Goal: Transaction & Acquisition: Subscribe to service/newsletter

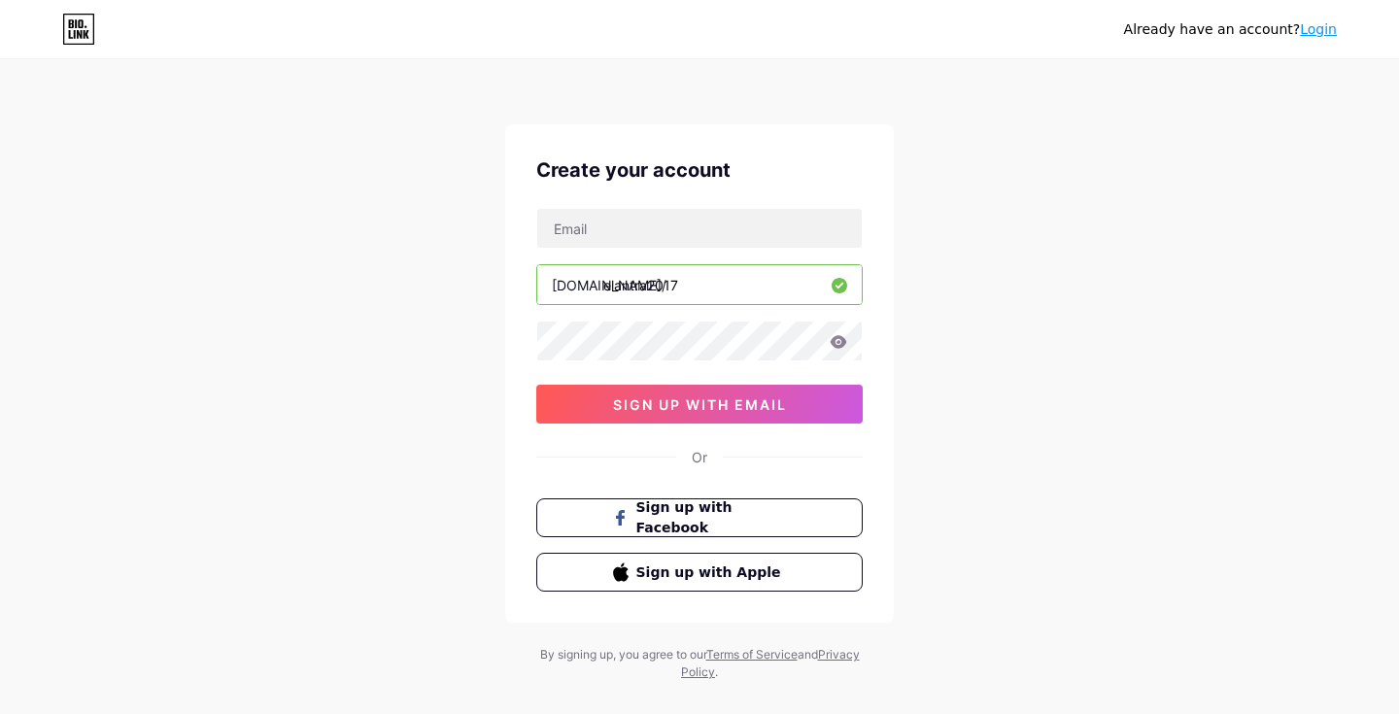
click at [674, 248] on div at bounding box center [699, 228] width 326 height 41
click at [668, 232] on input "text" at bounding box center [699, 228] width 324 height 39
type input "[EMAIL_ADDRESS][DOMAIN_NAME]"
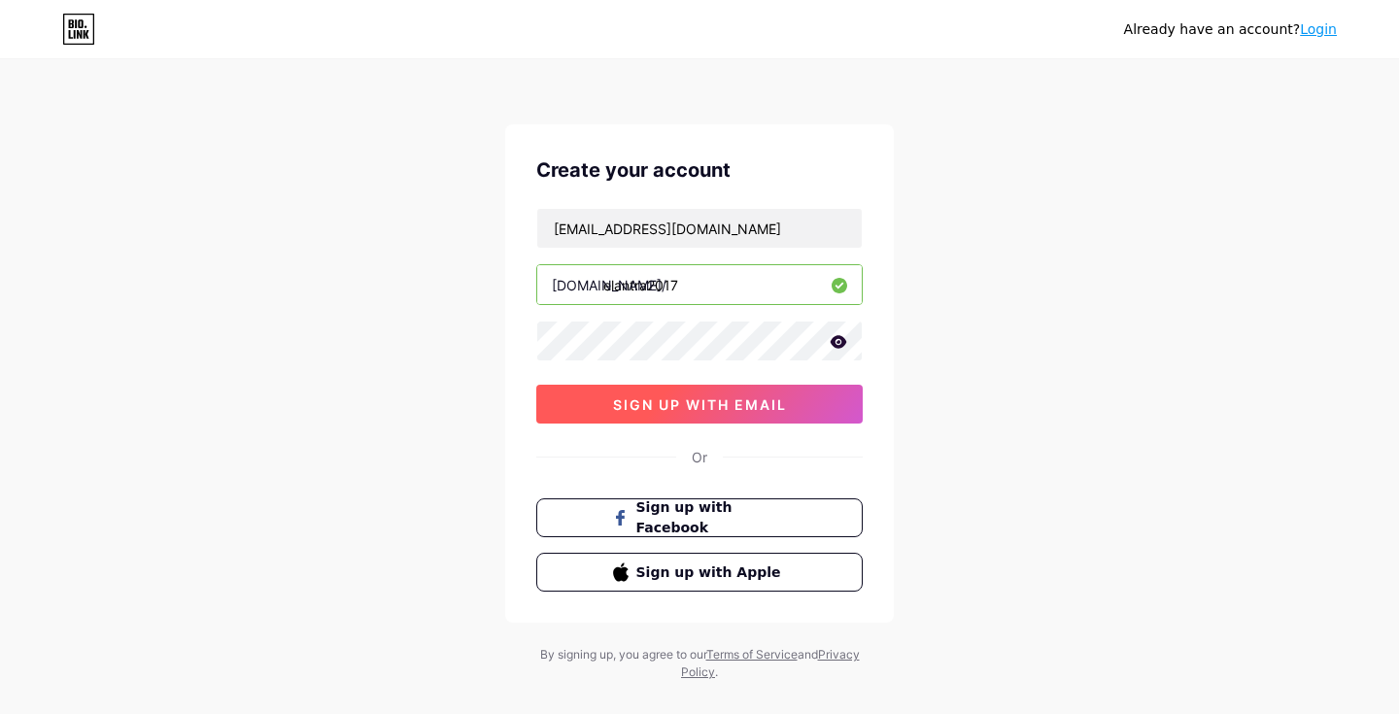
click at [665, 404] on span "sign up with email" at bounding box center [700, 404] width 174 height 17
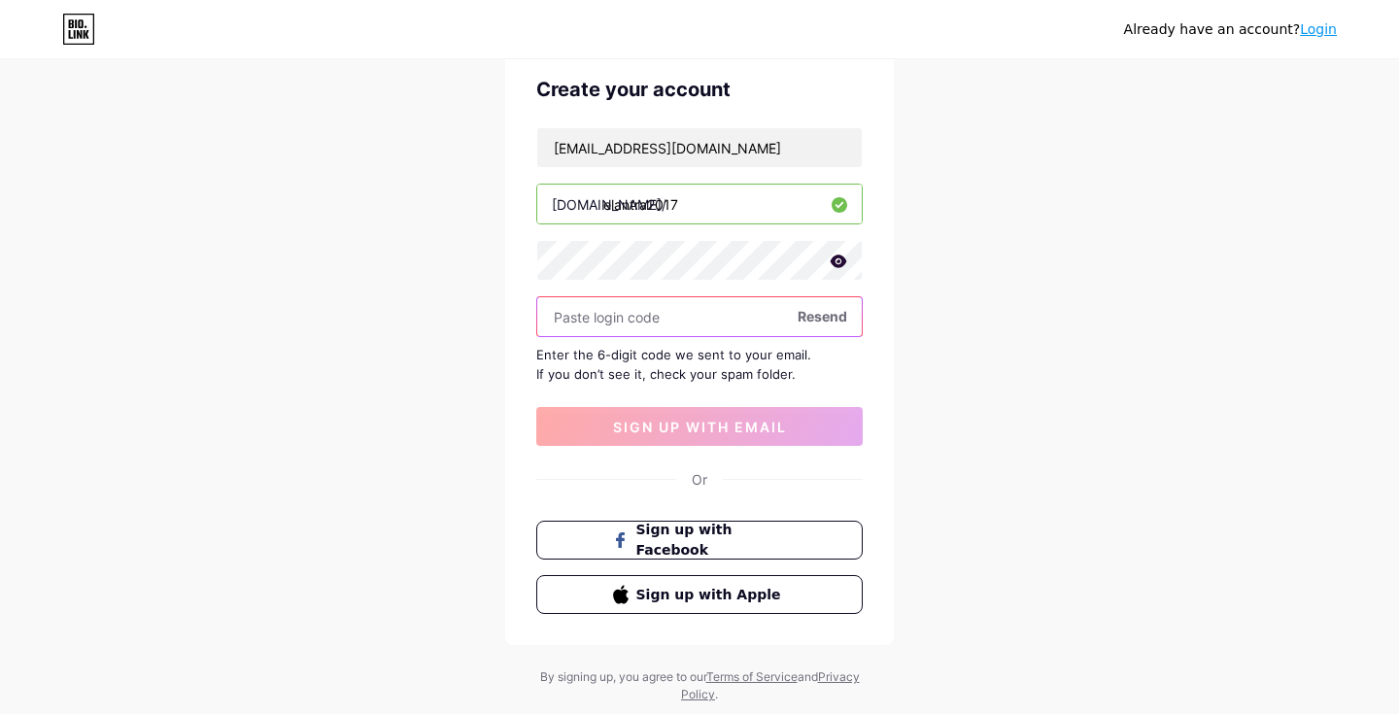
scroll to position [82, 0]
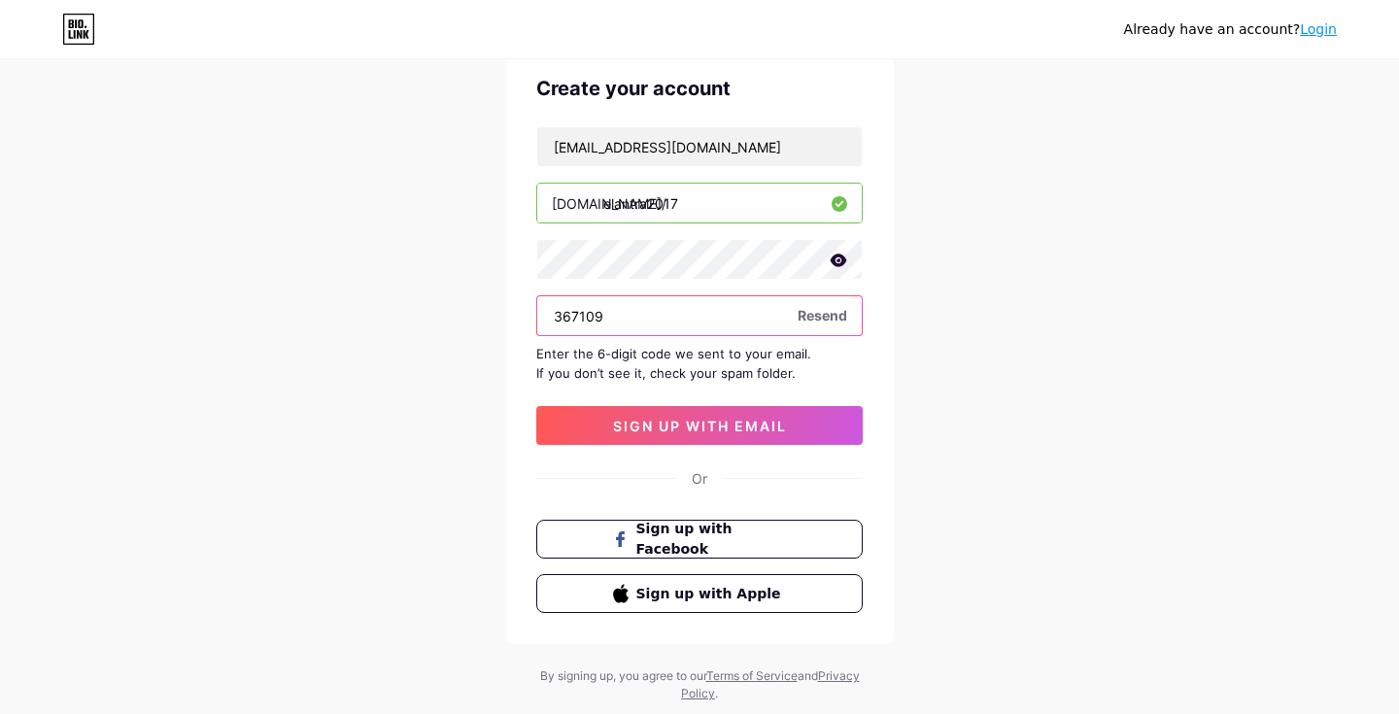
type input "367109"
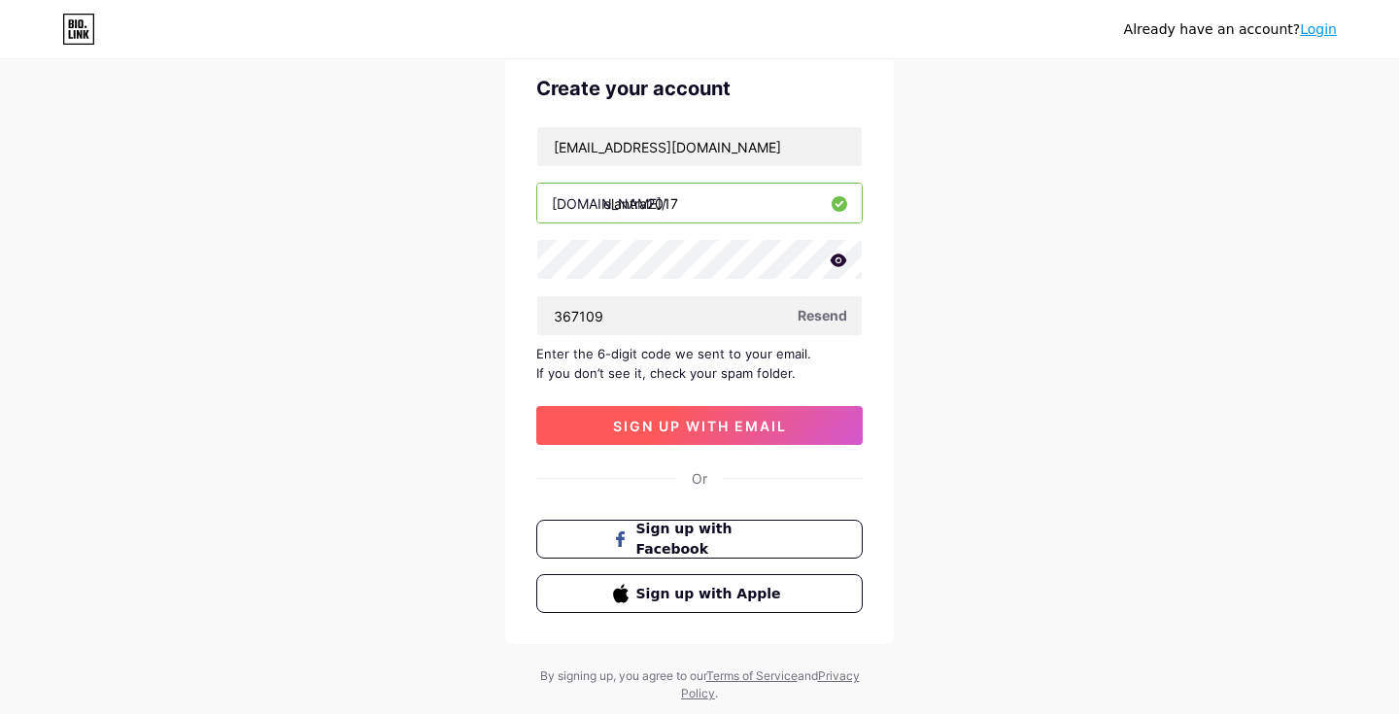
click at [704, 430] on span "sign up with email" at bounding box center [700, 426] width 174 height 17
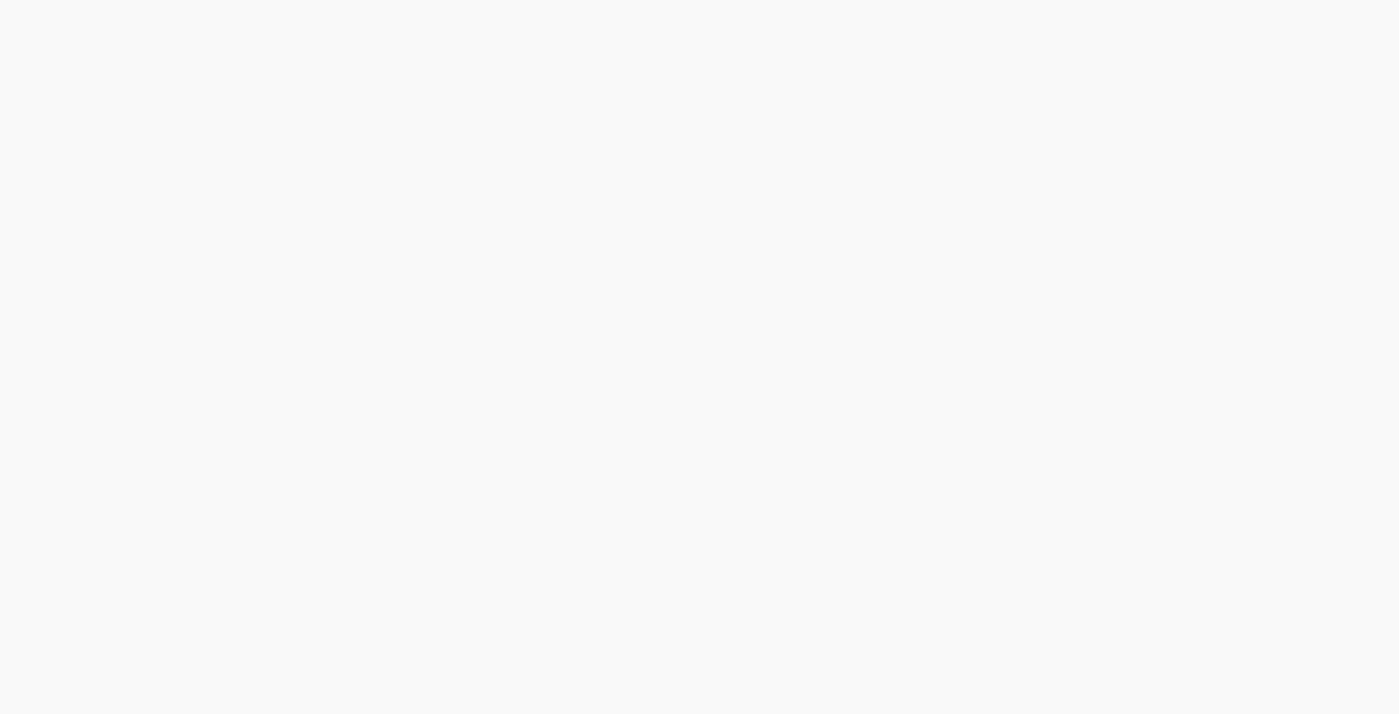
scroll to position [0, 0]
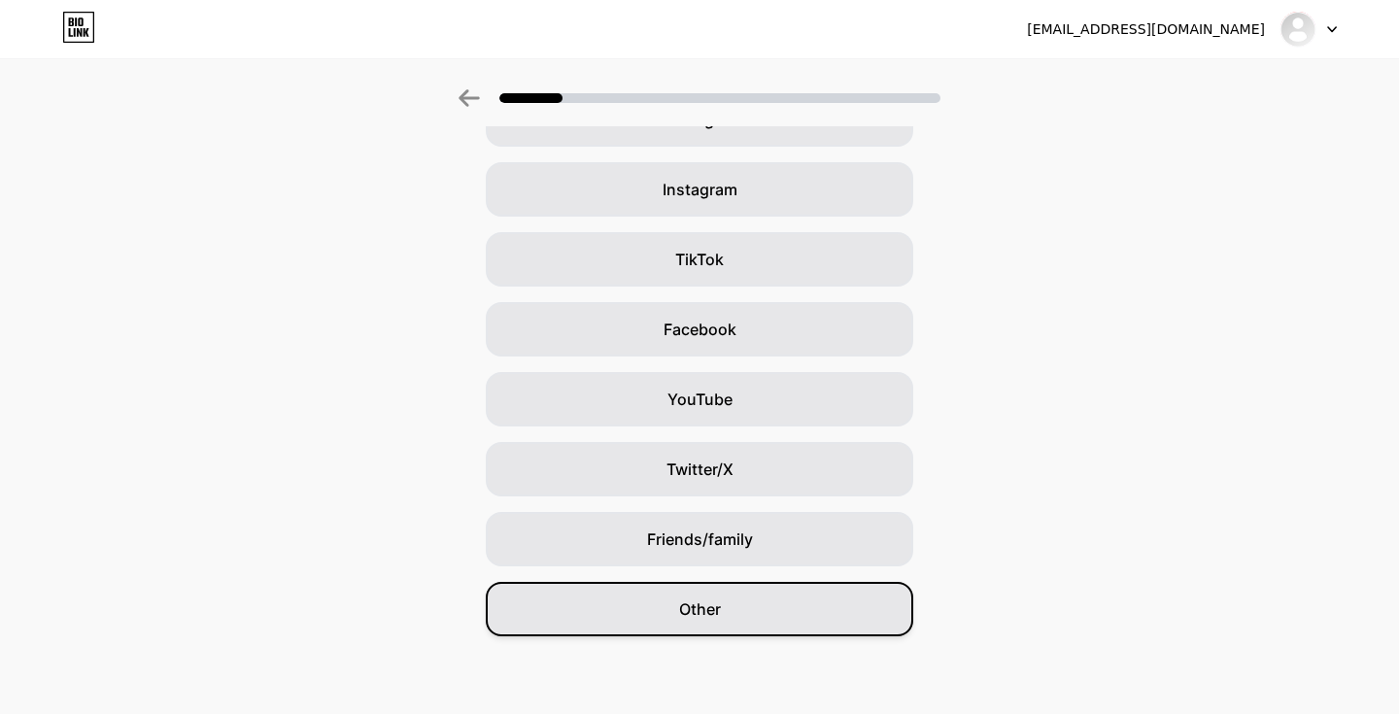
scroll to position [123, 0]
click at [741, 582] on div "Other" at bounding box center [699, 609] width 427 height 54
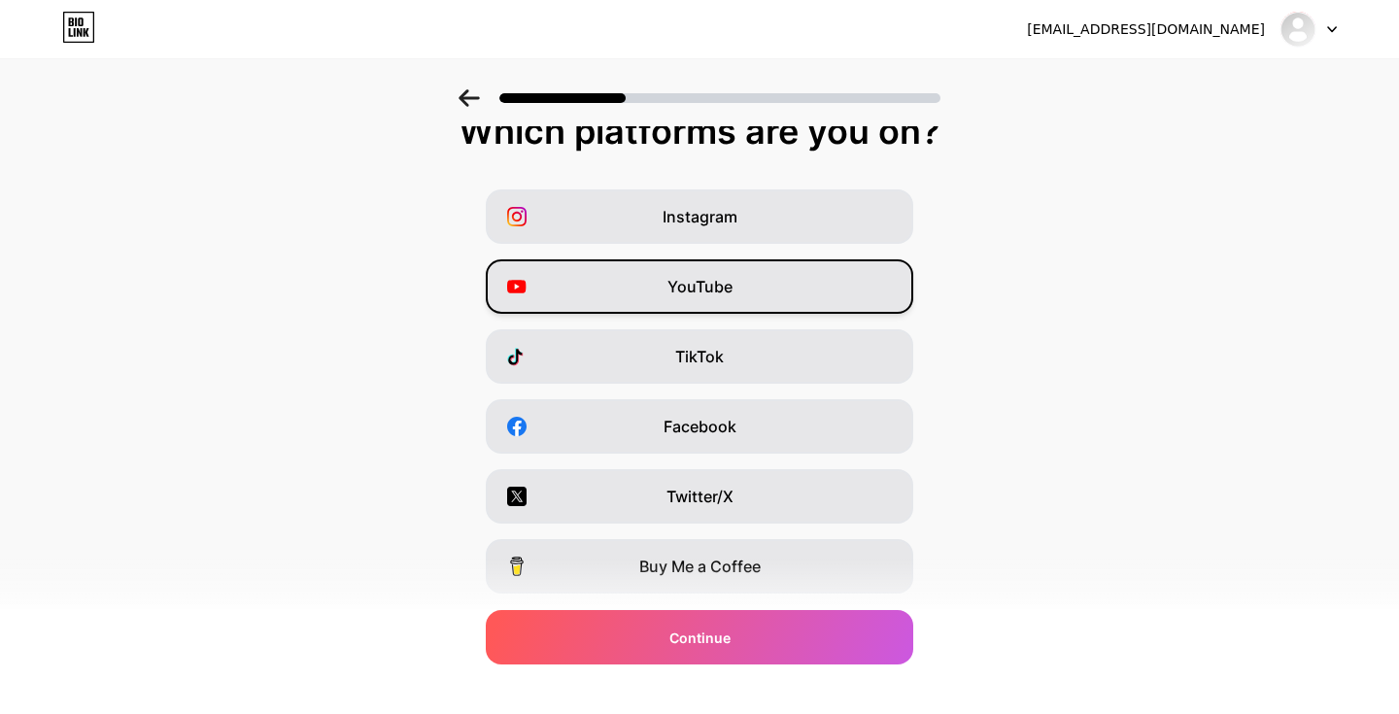
scroll to position [0, 0]
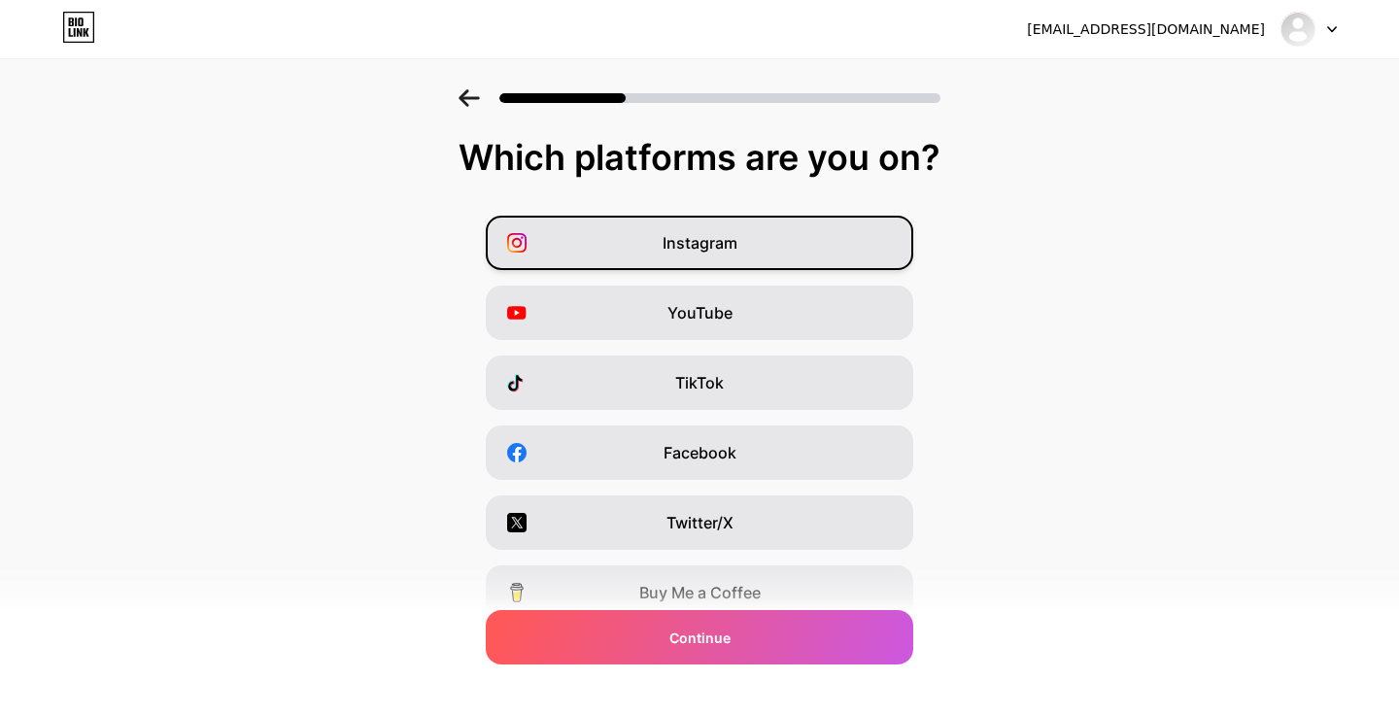
click at [727, 257] on div "Instagram" at bounding box center [699, 243] width 427 height 54
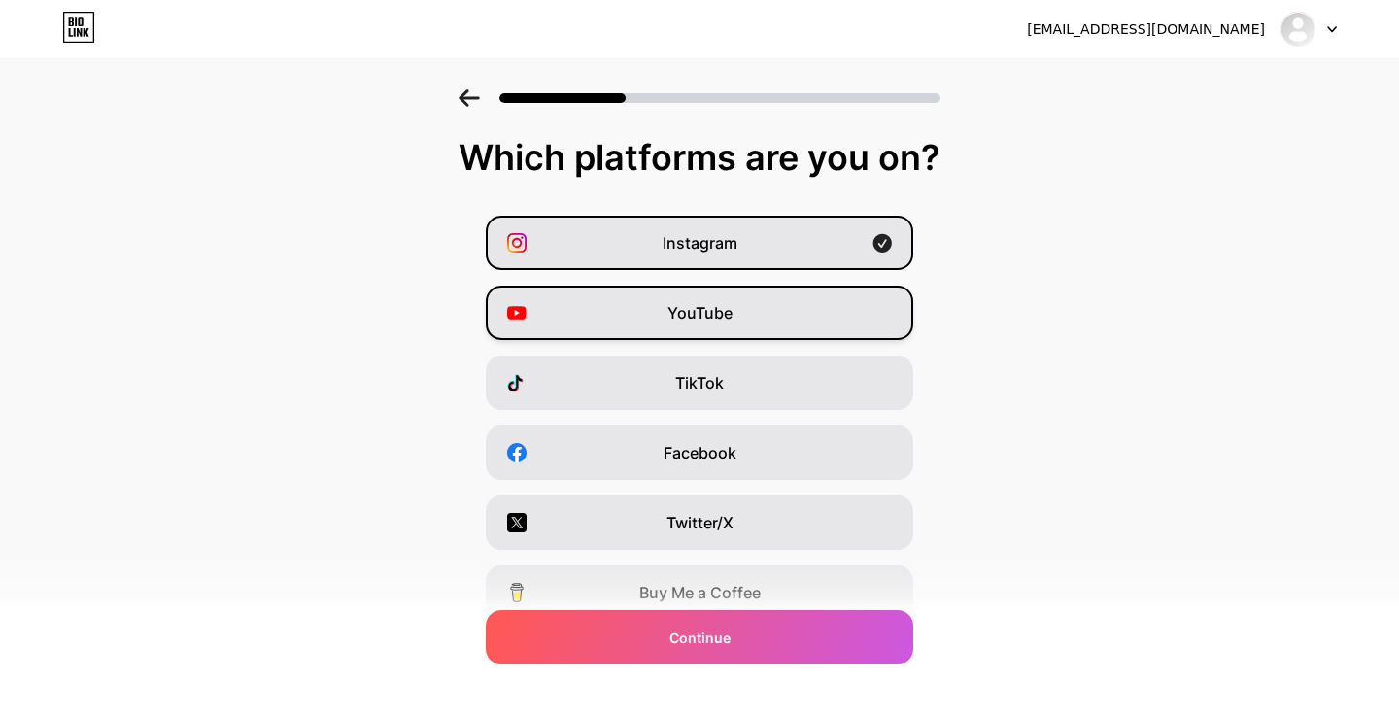
click at [727, 289] on div "YouTube" at bounding box center [699, 313] width 427 height 54
click at [731, 311] on span "YouTube" at bounding box center [699, 312] width 65 height 23
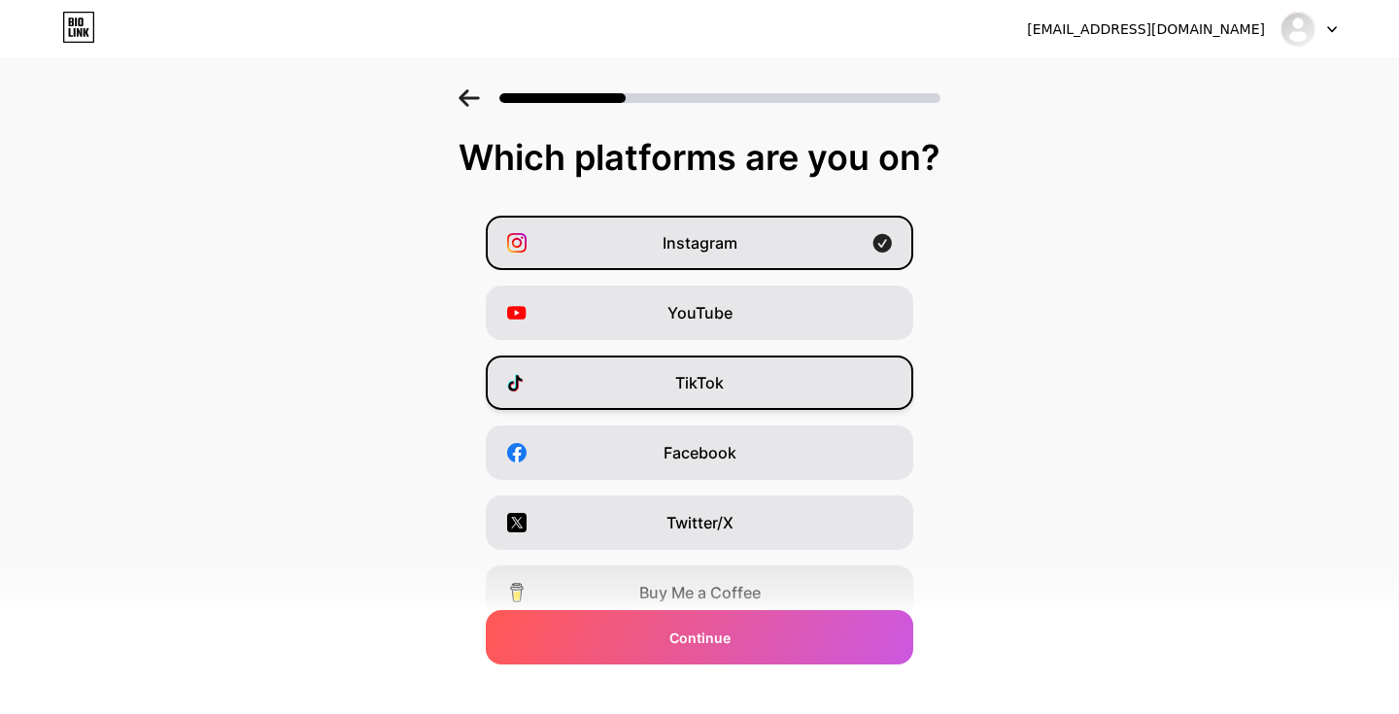
click at [734, 374] on div "TikTok" at bounding box center [699, 382] width 427 height 54
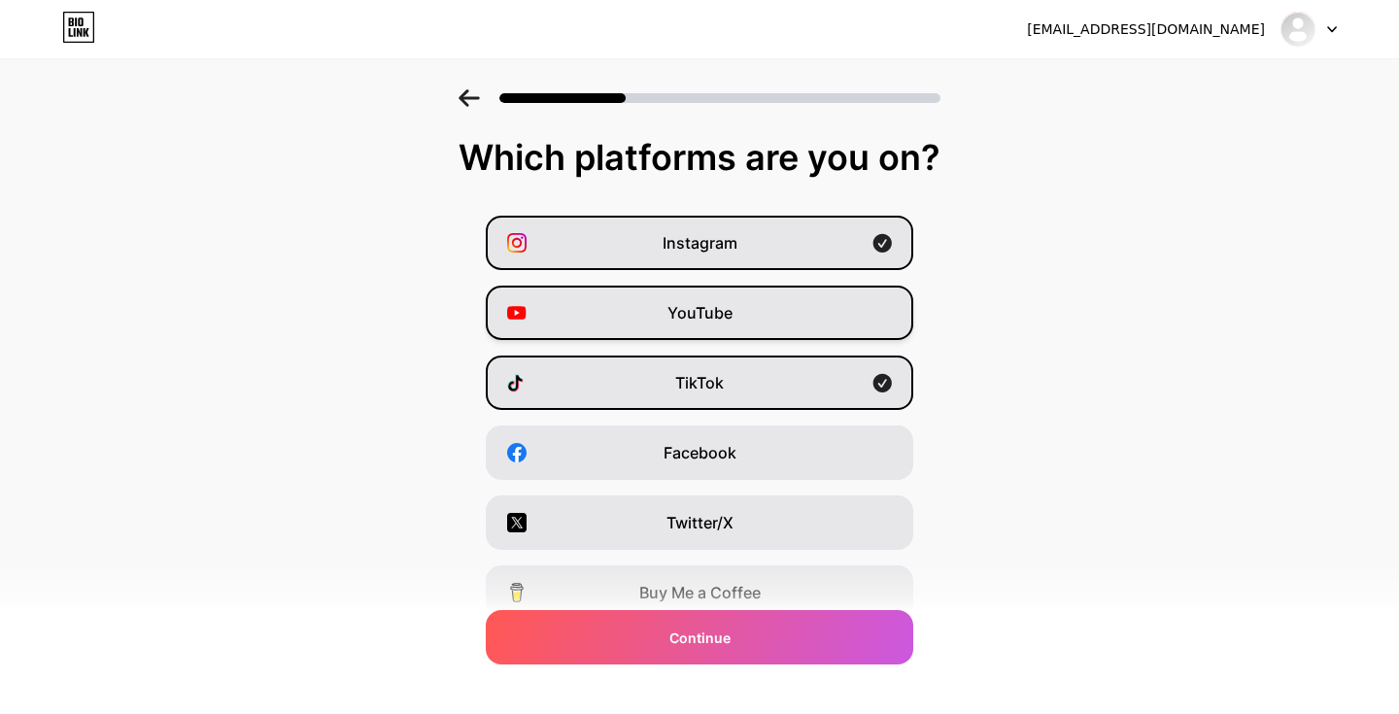
click at [734, 339] on div "YouTube" at bounding box center [699, 313] width 427 height 54
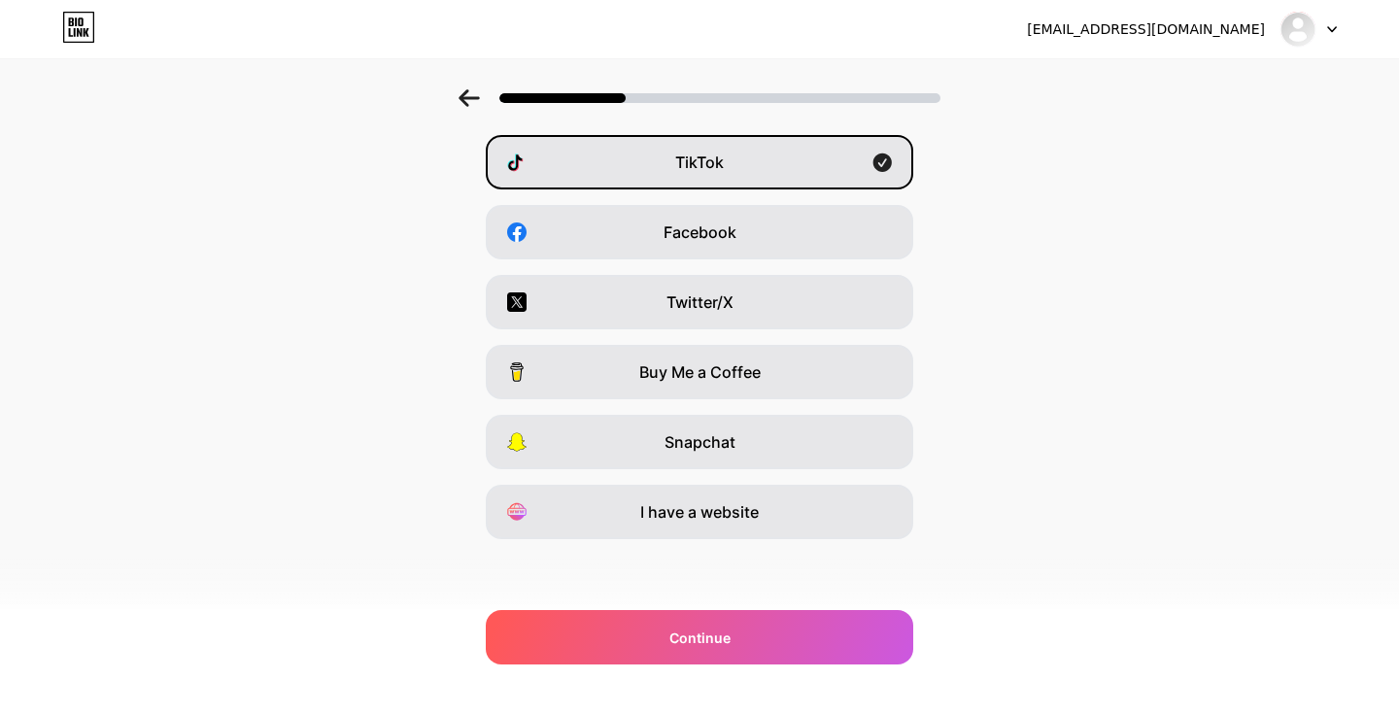
scroll to position [220, 0]
click at [738, 391] on div "Buy Me a Coffee" at bounding box center [699, 372] width 427 height 54
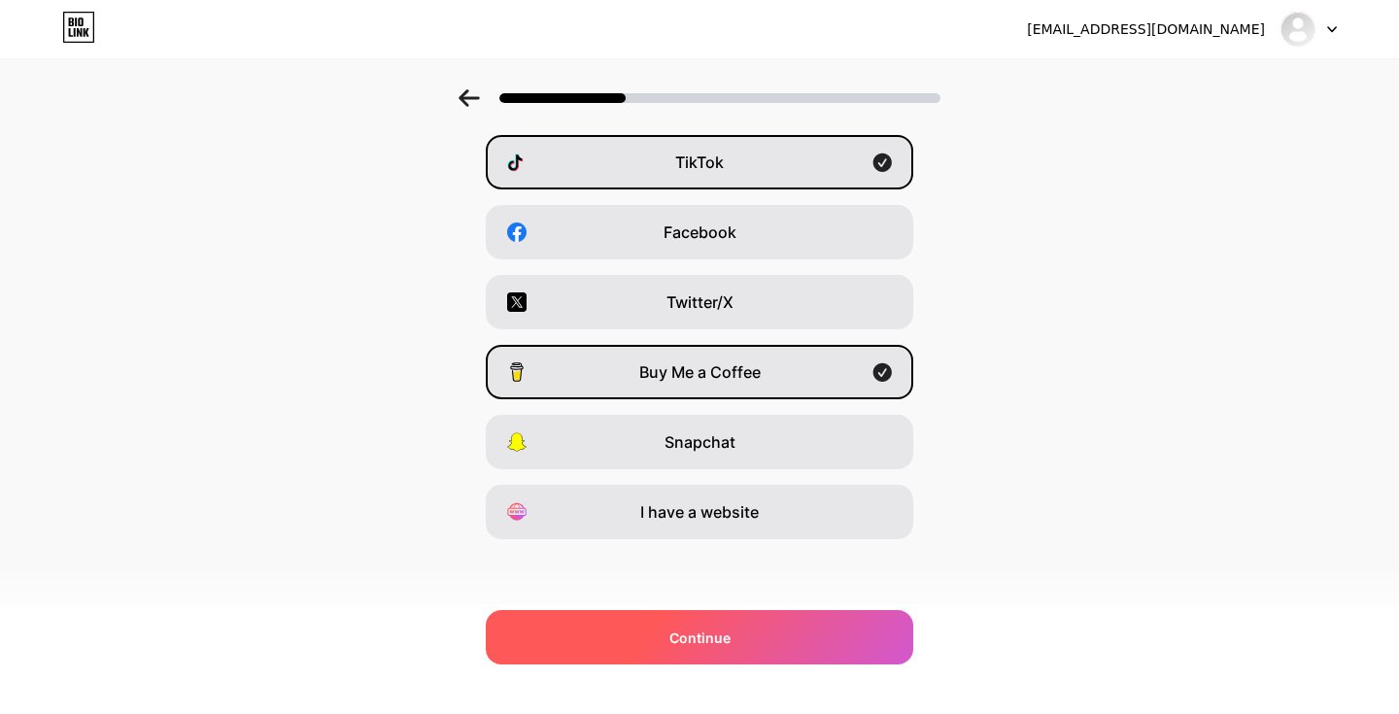
click at [735, 625] on div "Continue" at bounding box center [699, 637] width 427 height 54
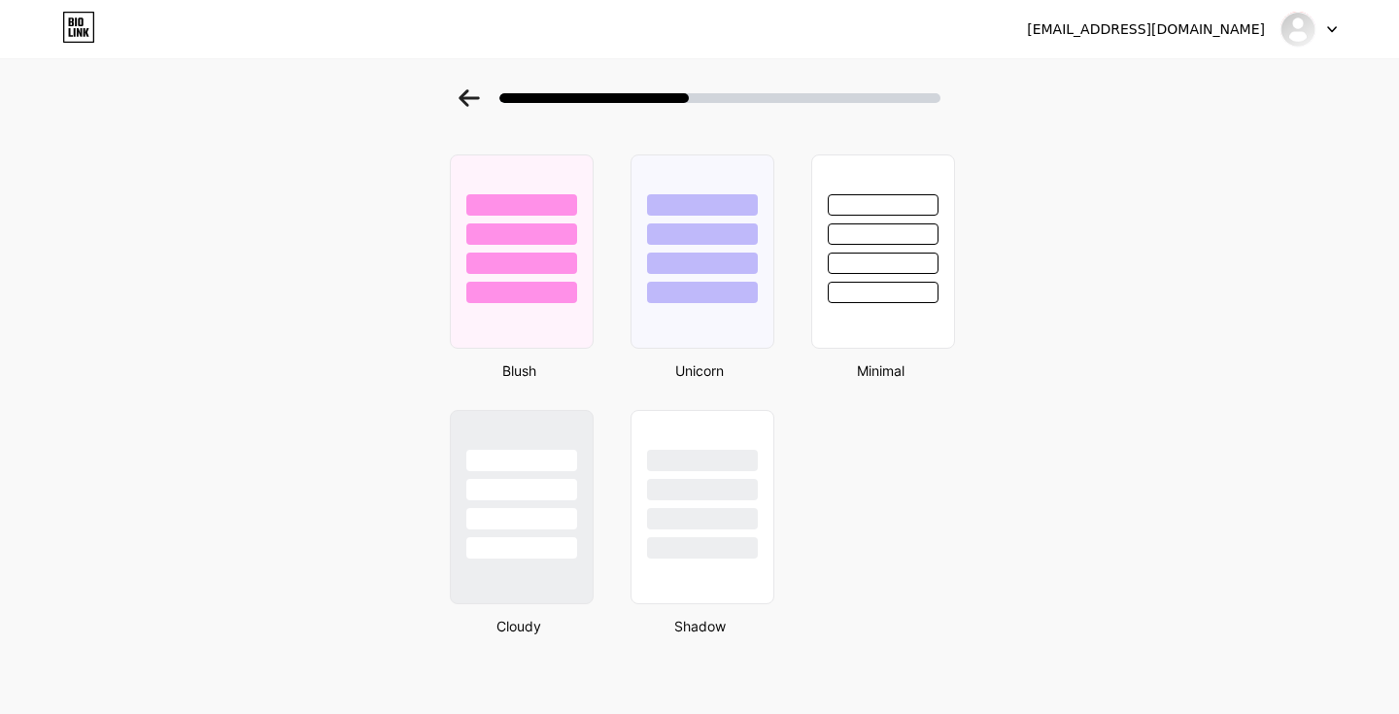
scroll to position [1600, 0]
click at [876, 310] on div at bounding box center [883, 252] width 148 height 200
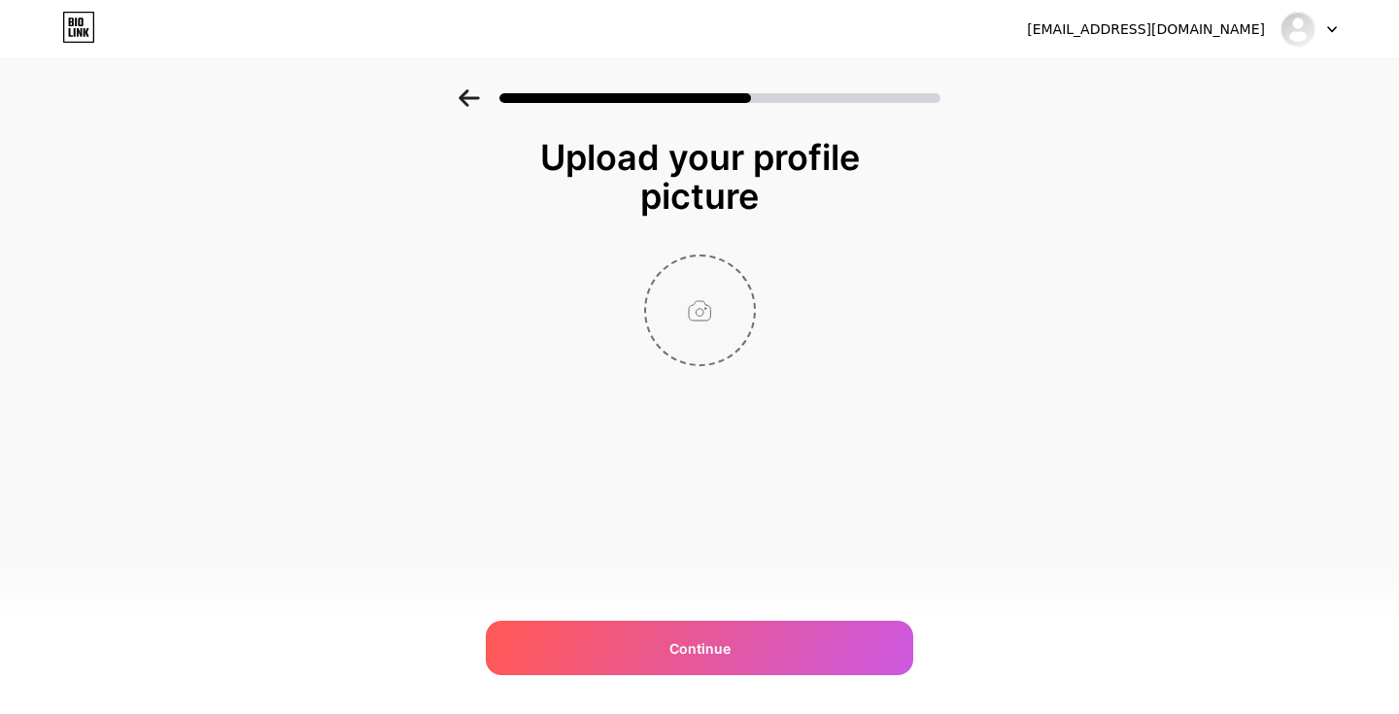
click at [713, 318] on input "file" at bounding box center [700, 310] width 108 height 108
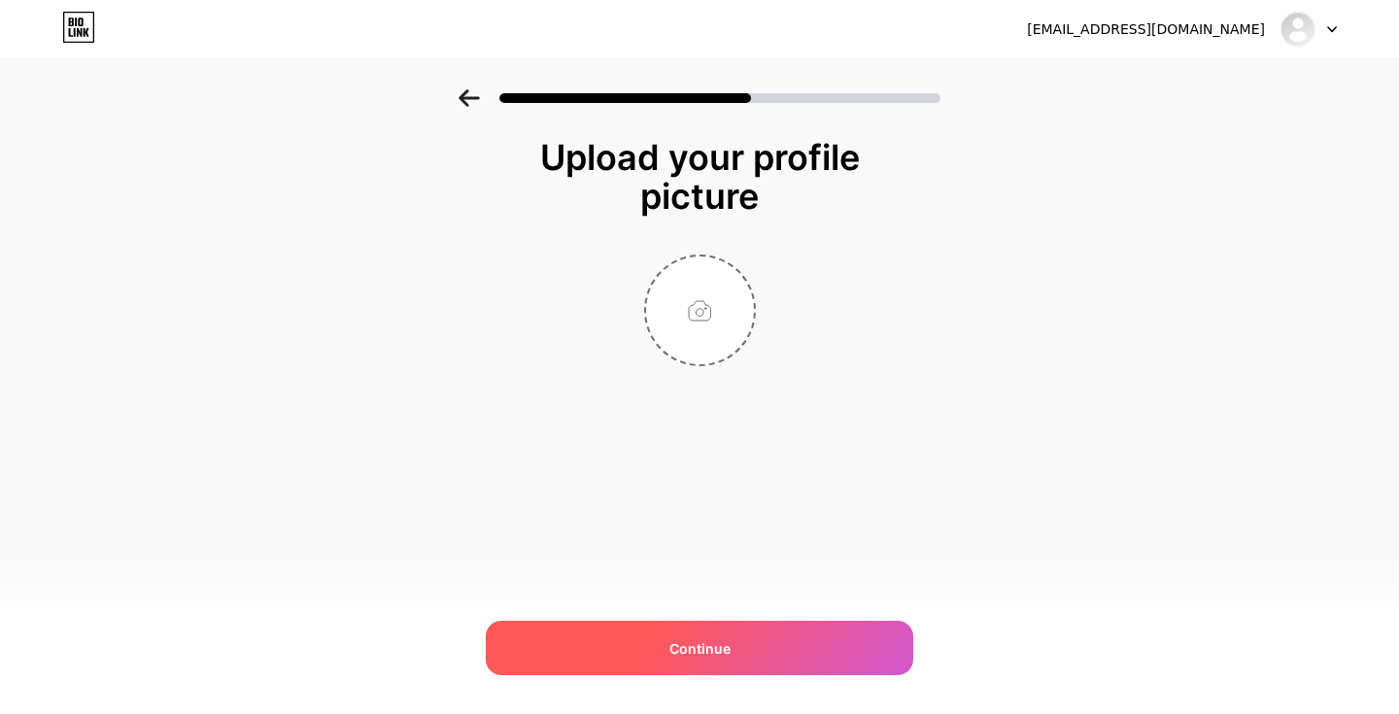
click at [697, 641] on span "Continue" at bounding box center [699, 648] width 61 height 20
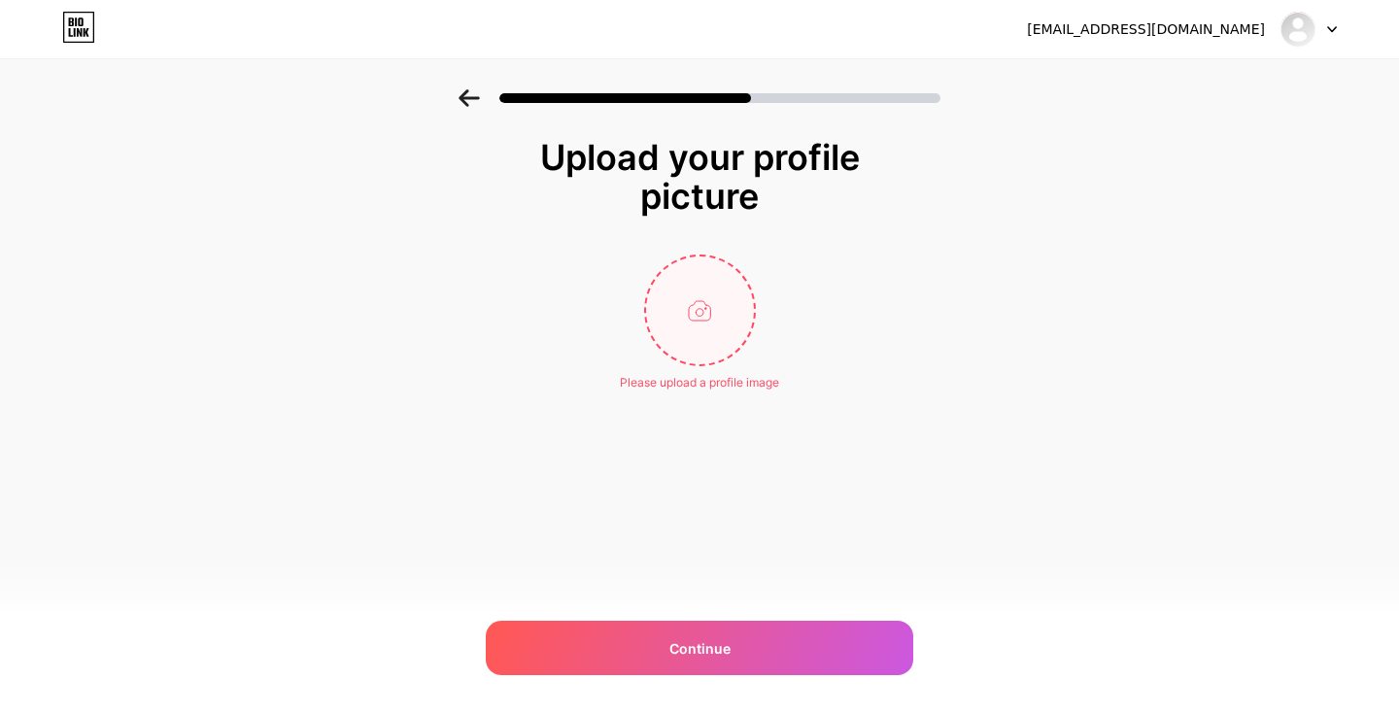
click at [663, 284] on input "file" at bounding box center [700, 310] width 108 height 108
type input "C:\fakepath\IMG_4880.PNG"
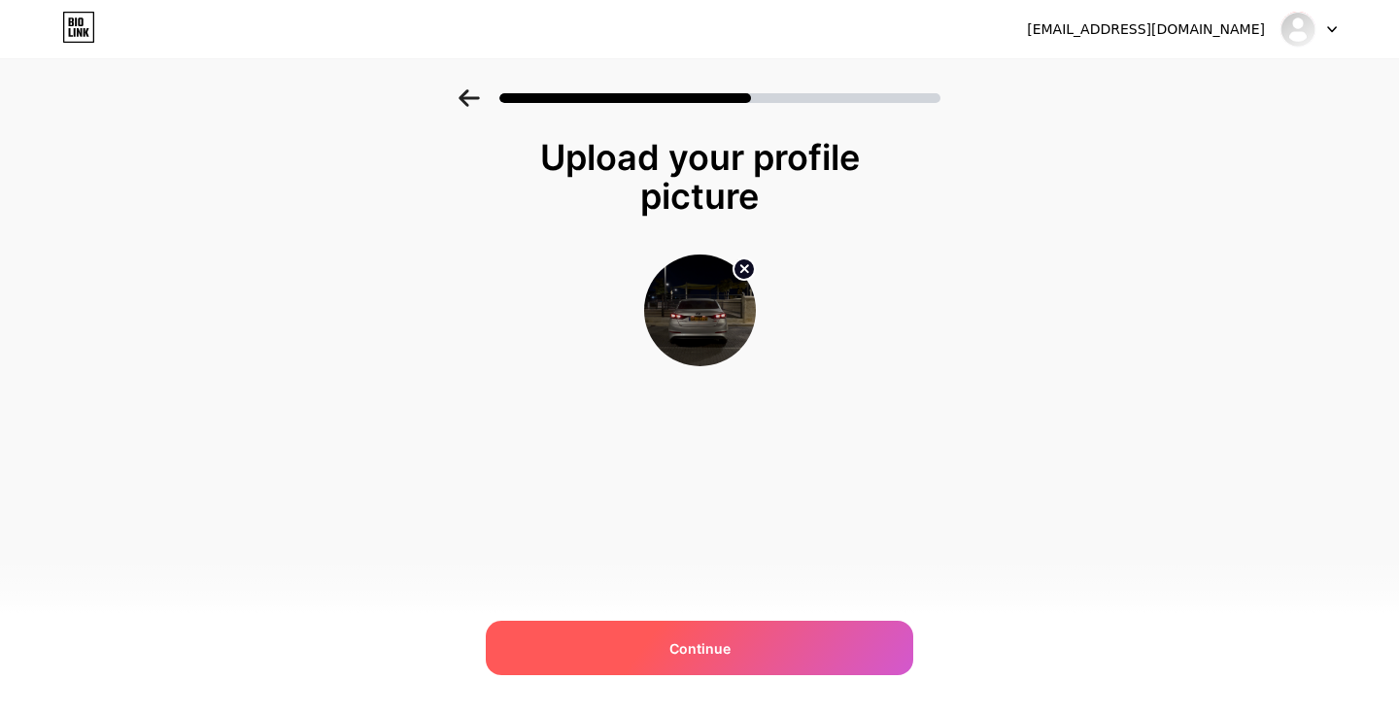
click at [753, 657] on div "Continue" at bounding box center [699, 648] width 427 height 54
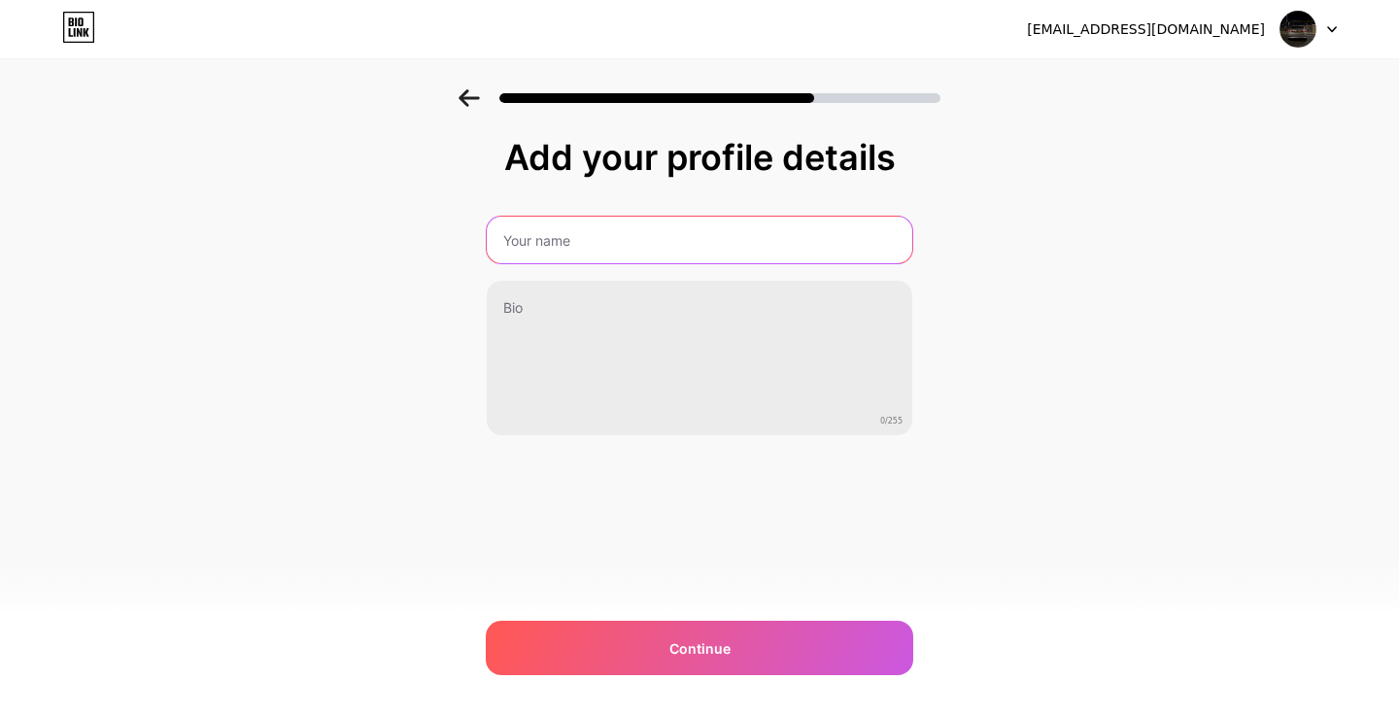
click at [662, 258] on input "text" at bounding box center [699, 240] width 425 height 47
type input "Shadi's Hyundai Elantra Setup"
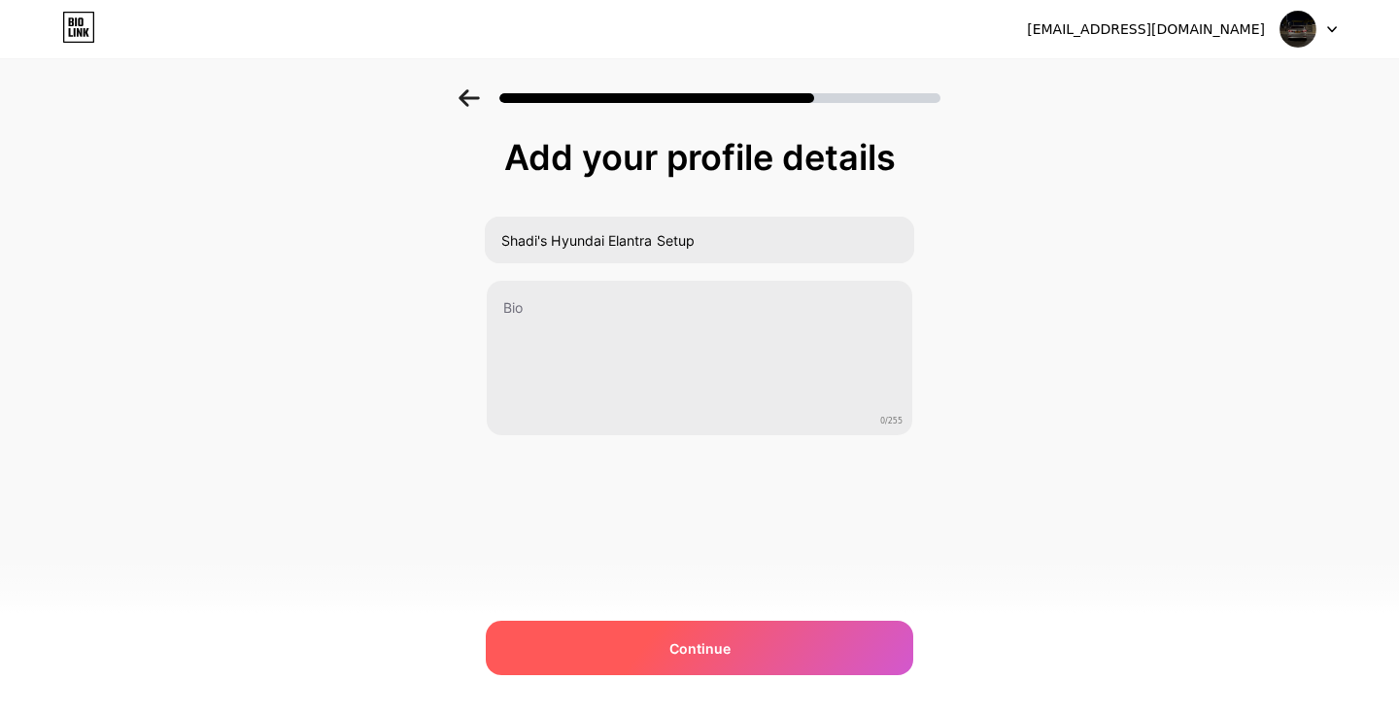
click at [646, 654] on div "Continue" at bounding box center [699, 648] width 427 height 54
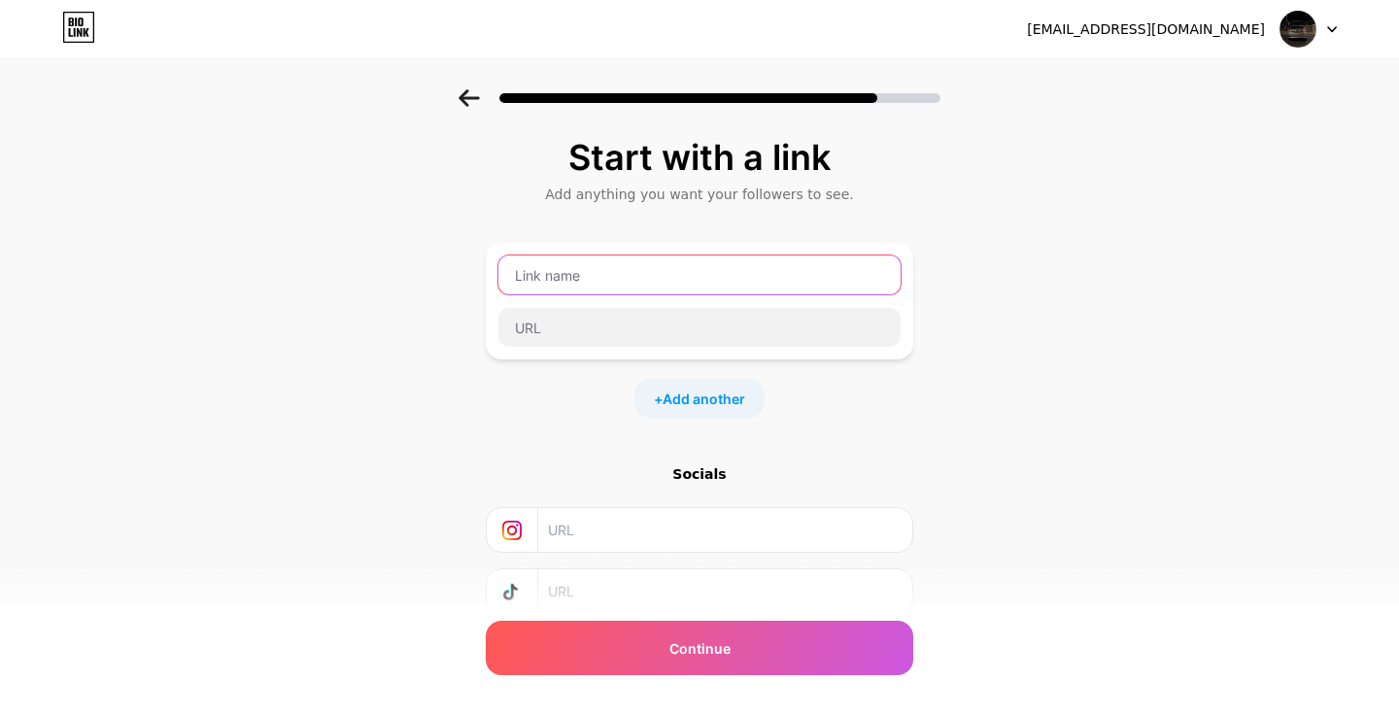
click at [731, 282] on input "text" at bounding box center [699, 274] width 402 height 39
type input "Shadi"
type input "[PERSON_NAME]'s Elantra Setup"
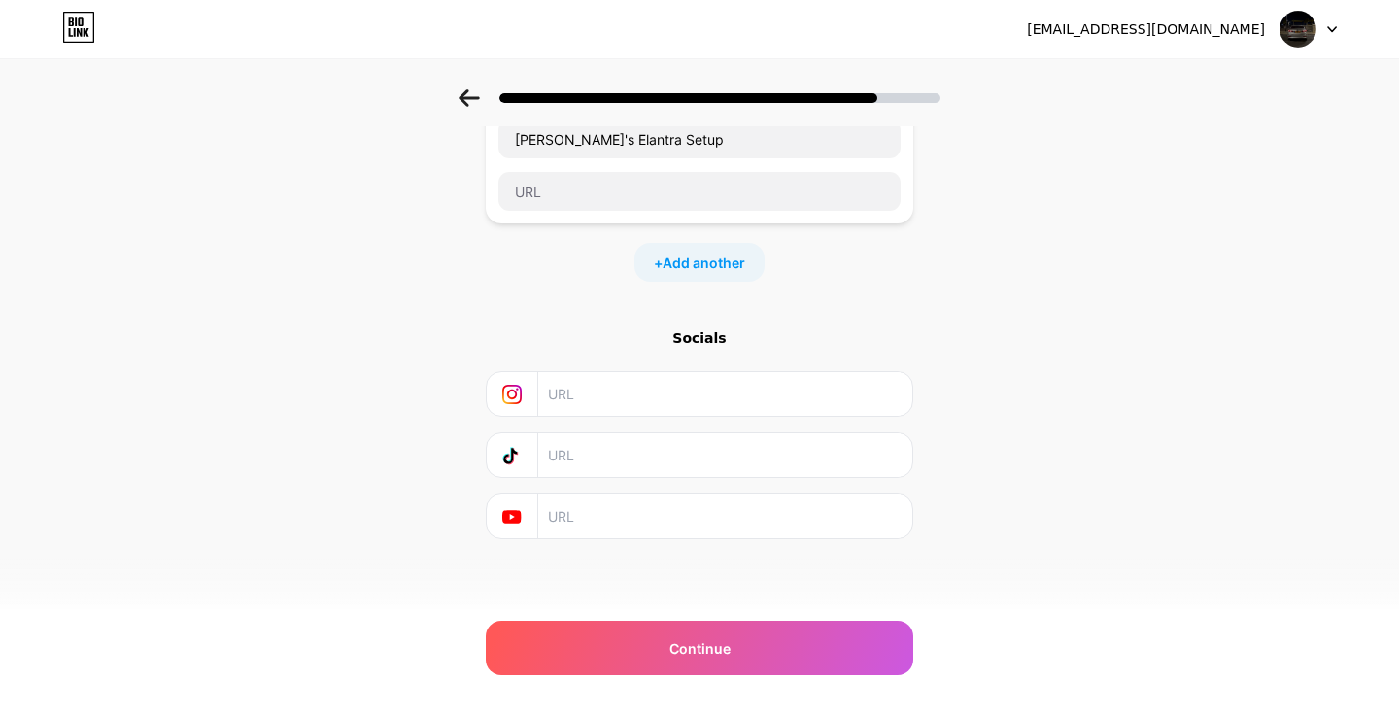
scroll to position [136, 0]
type input "_shadish2006"
click at [764, 396] on input "_shadish2006" at bounding box center [724, 394] width 353 height 44
paste input "[URL][DOMAIN_NAME]"
type input "[URL][DOMAIN_NAME]"
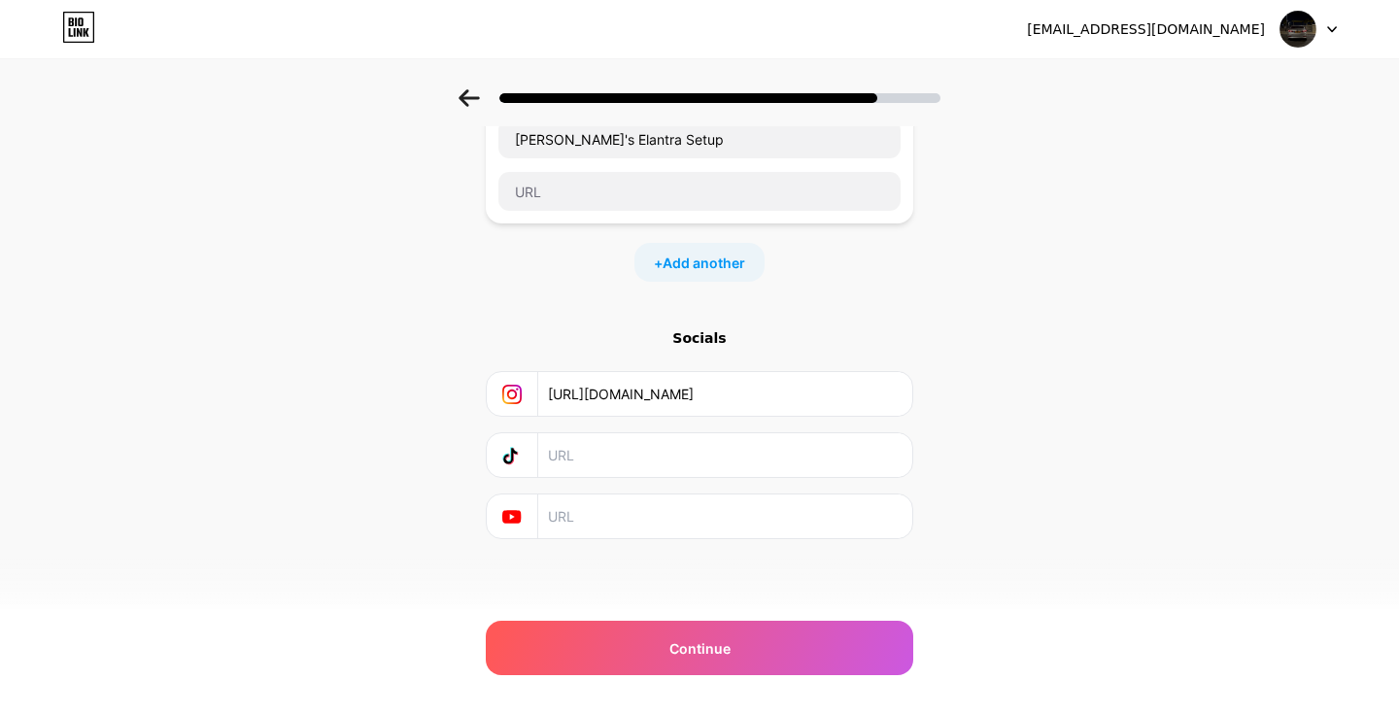
click at [787, 445] on input "text" at bounding box center [724, 455] width 353 height 44
paste input "[URL][DOMAIN_NAME]"
type input "[URL][DOMAIN_NAME]"
click at [736, 526] on input "text" at bounding box center [724, 516] width 353 height 44
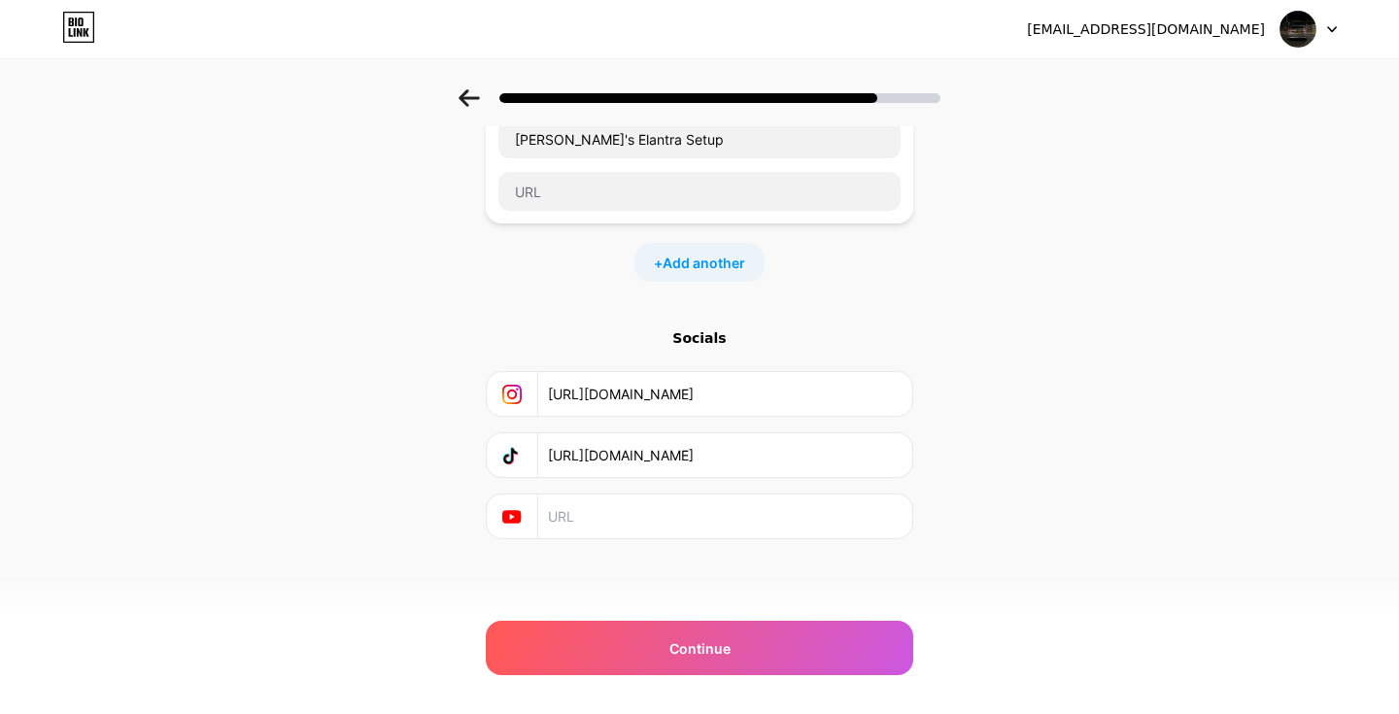
click at [736, 526] on input "text" at bounding box center [724, 516] width 353 height 44
paste input "[URL][DOMAIN_NAME]"
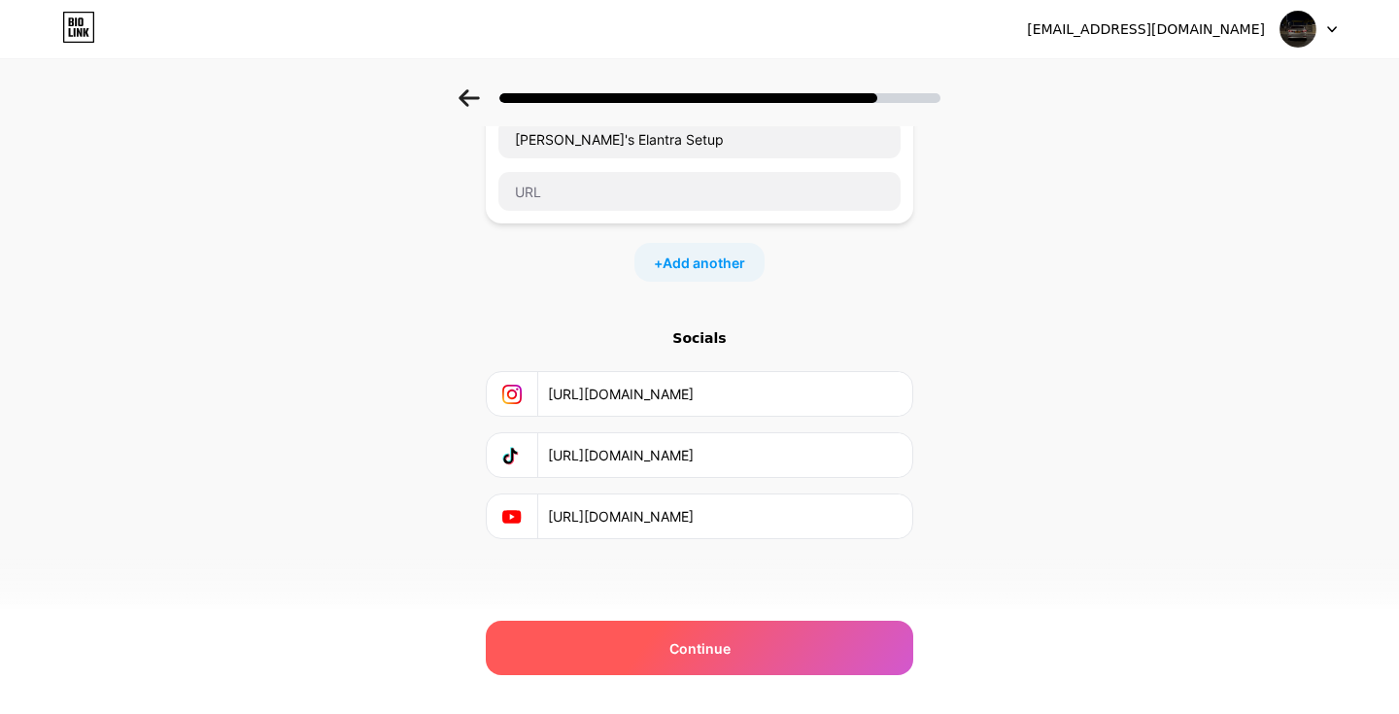
type input "[URL][DOMAIN_NAME]"
click at [728, 654] on span "Continue" at bounding box center [699, 648] width 61 height 20
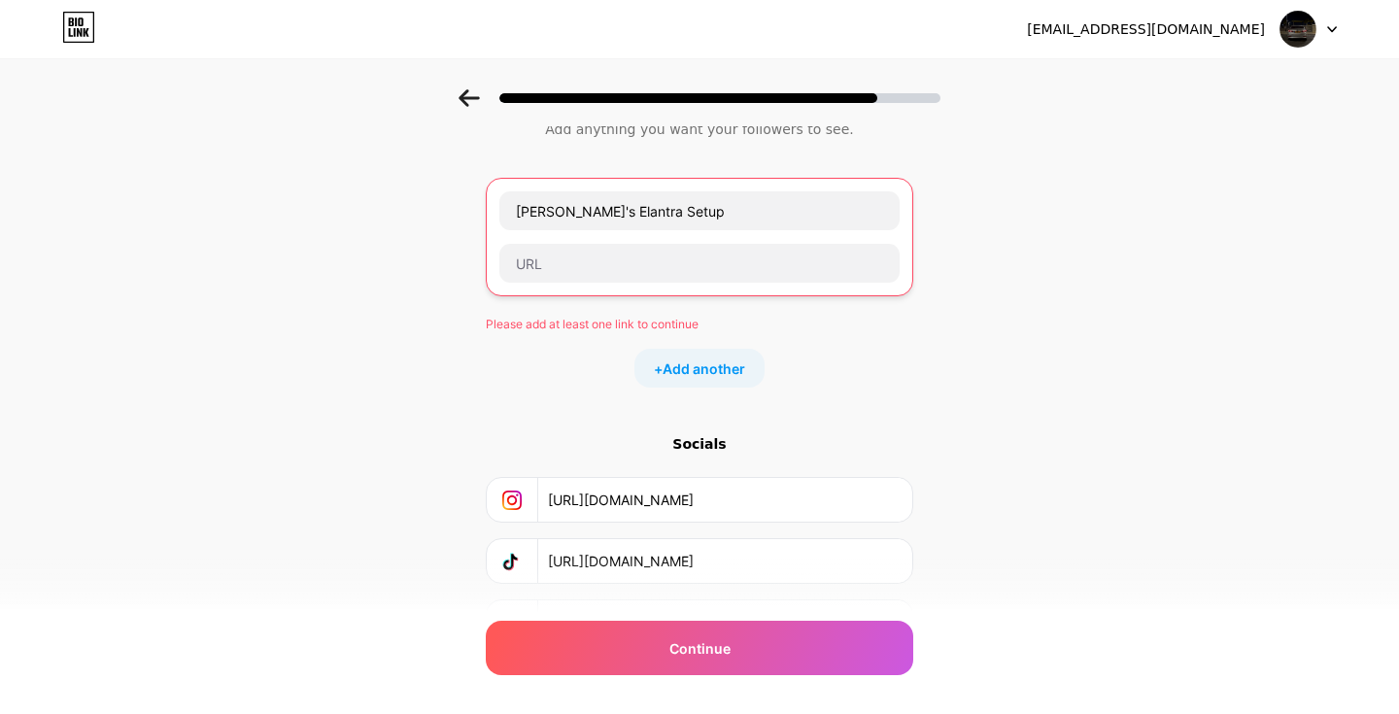
scroll to position [44, 0]
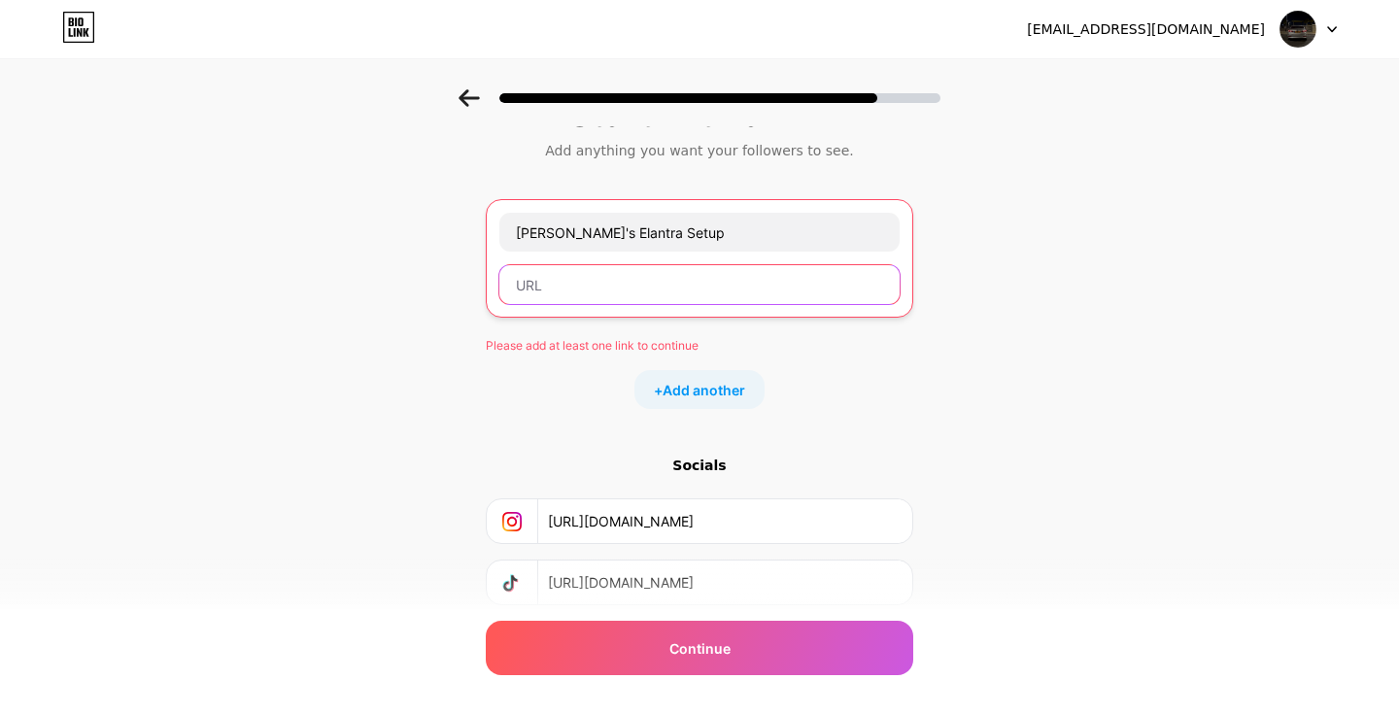
click at [787, 286] on input "text" at bounding box center [699, 284] width 400 height 39
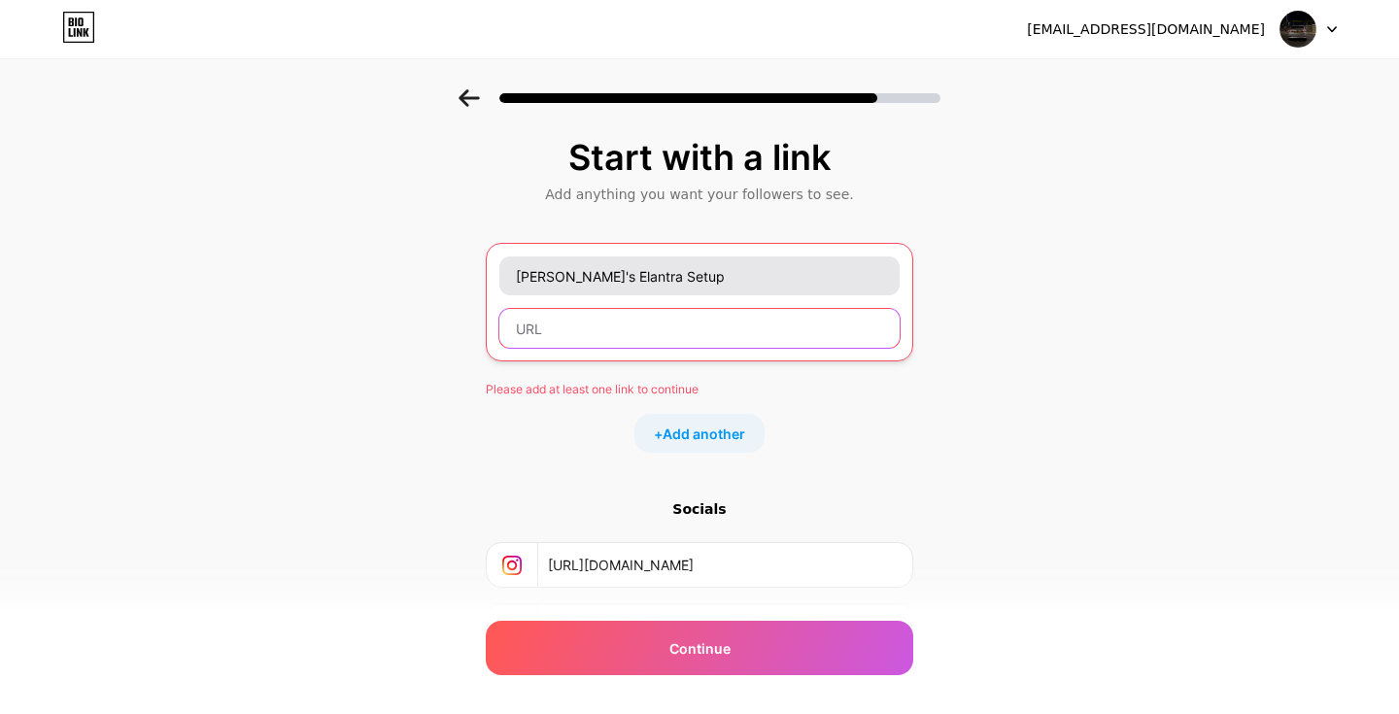
scroll to position [0, 0]
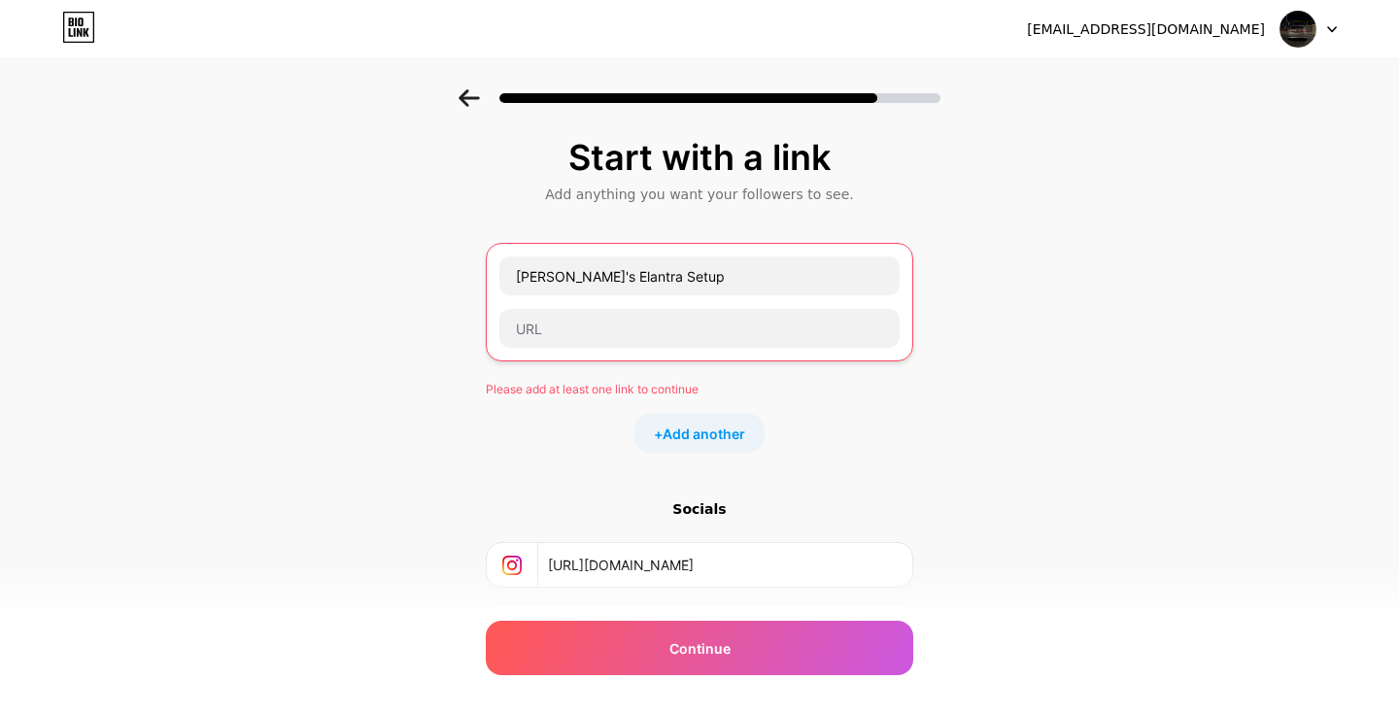
click at [924, 246] on div "Start with a link Add anything you want your followers to see. Shadi's Elantra …" at bounding box center [699, 448] width 1399 height 718
click at [820, 264] on input "[PERSON_NAME]'s Elantra Setup" at bounding box center [699, 275] width 400 height 39
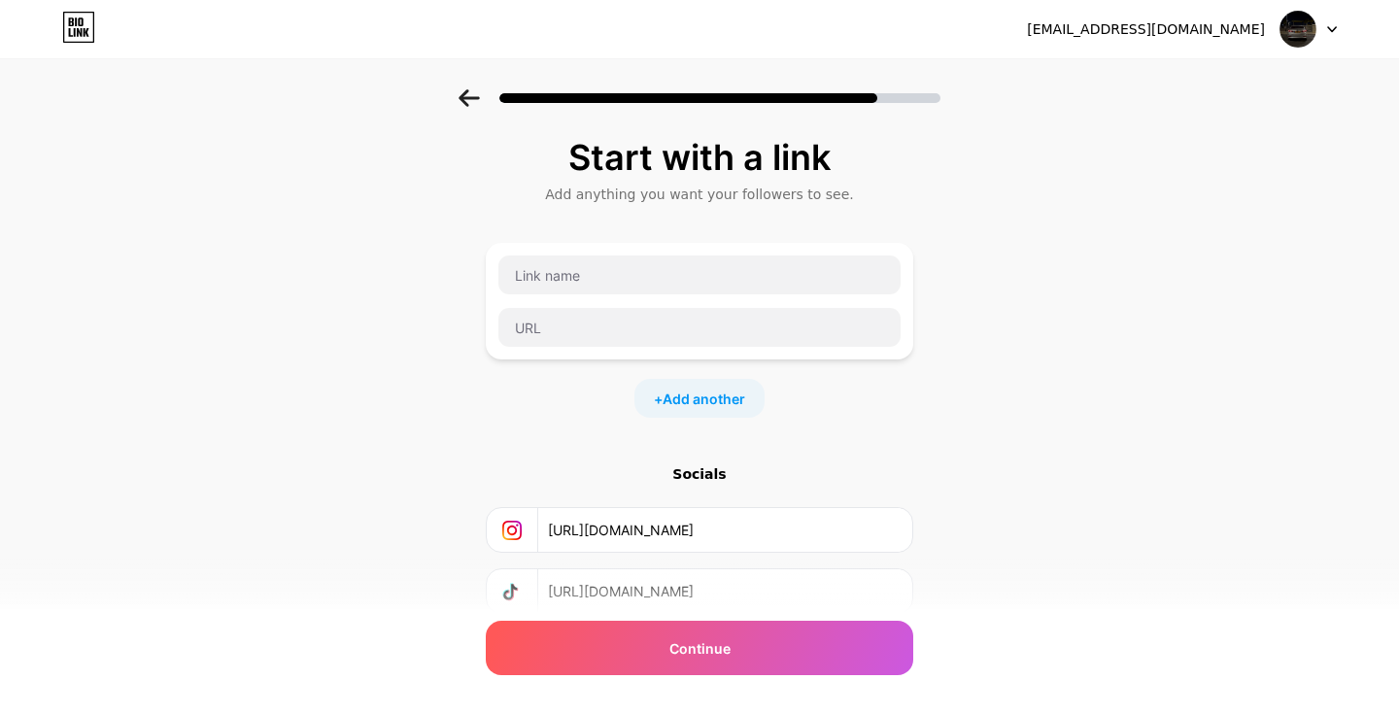
click at [859, 381] on div "+ Add another" at bounding box center [699, 398] width 427 height 39
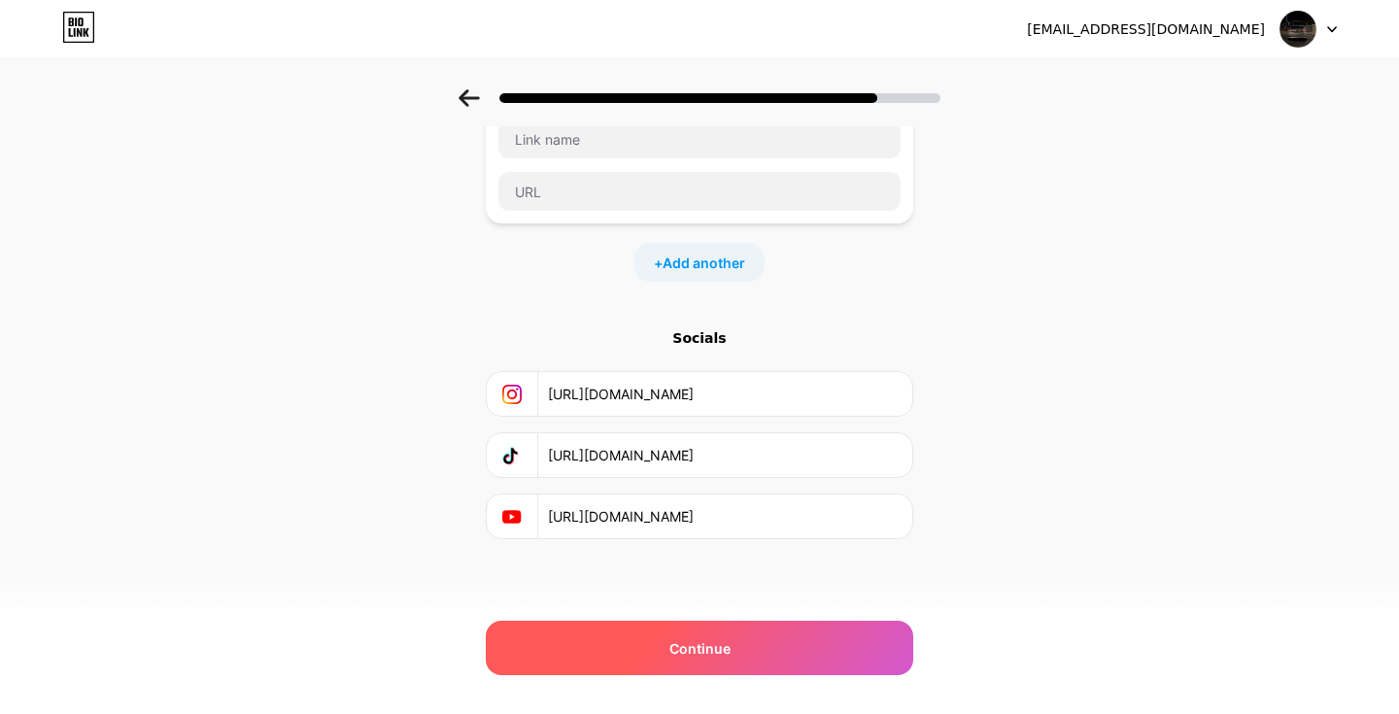
scroll to position [136, 0]
click at [767, 624] on div "Continue" at bounding box center [699, 648] width 427 height 54
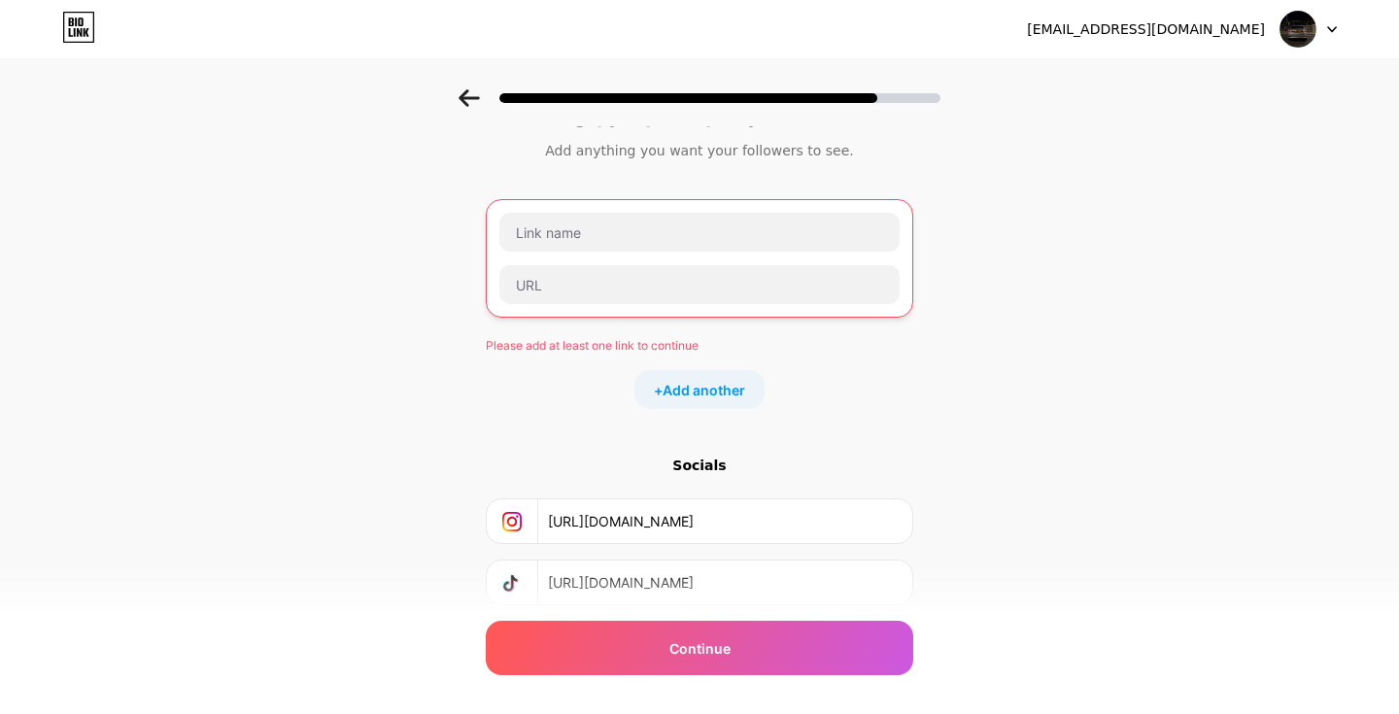
scroll to position [0, 0]
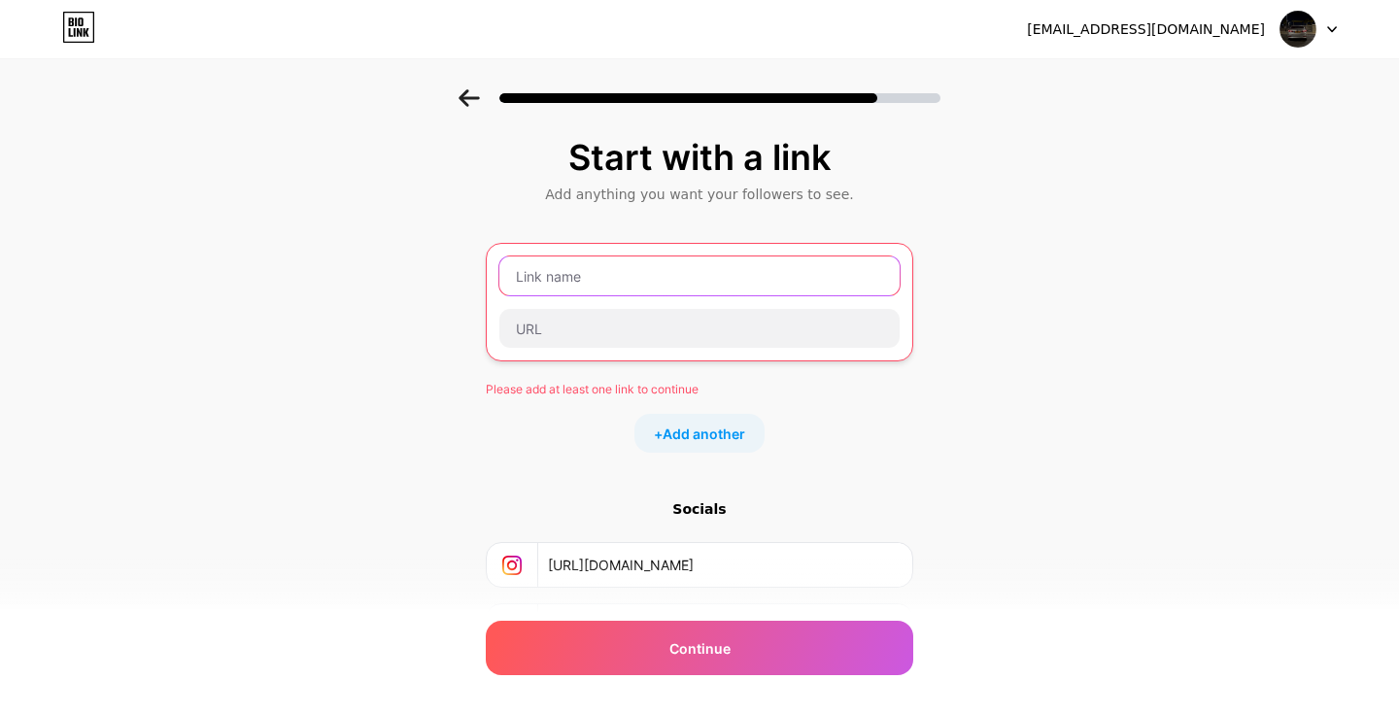
click at [826, 256] on input "text" at bounding box center [699, 275] width 400 height 39
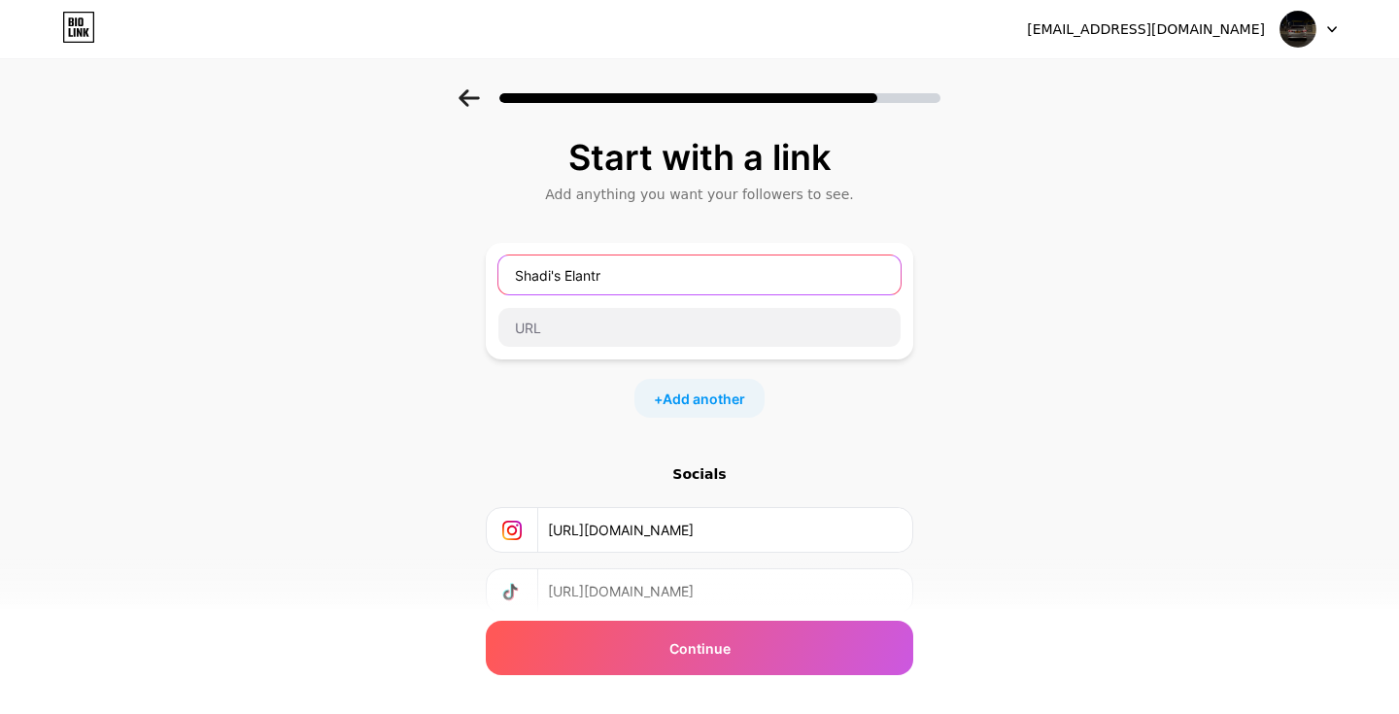
type input "[PERSON_NAME]'s Elantra"
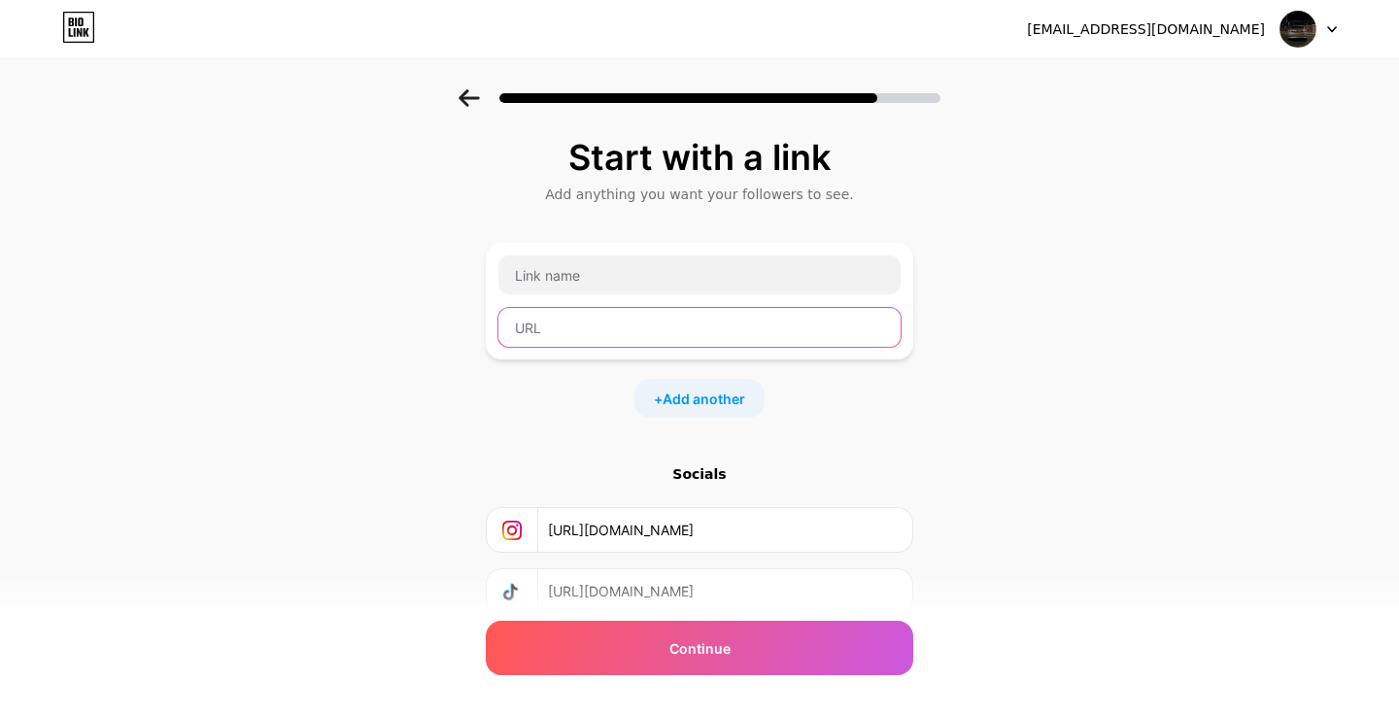
click at [803, 329] on input "text" at bounding box center [699, 327] width 402 height 39
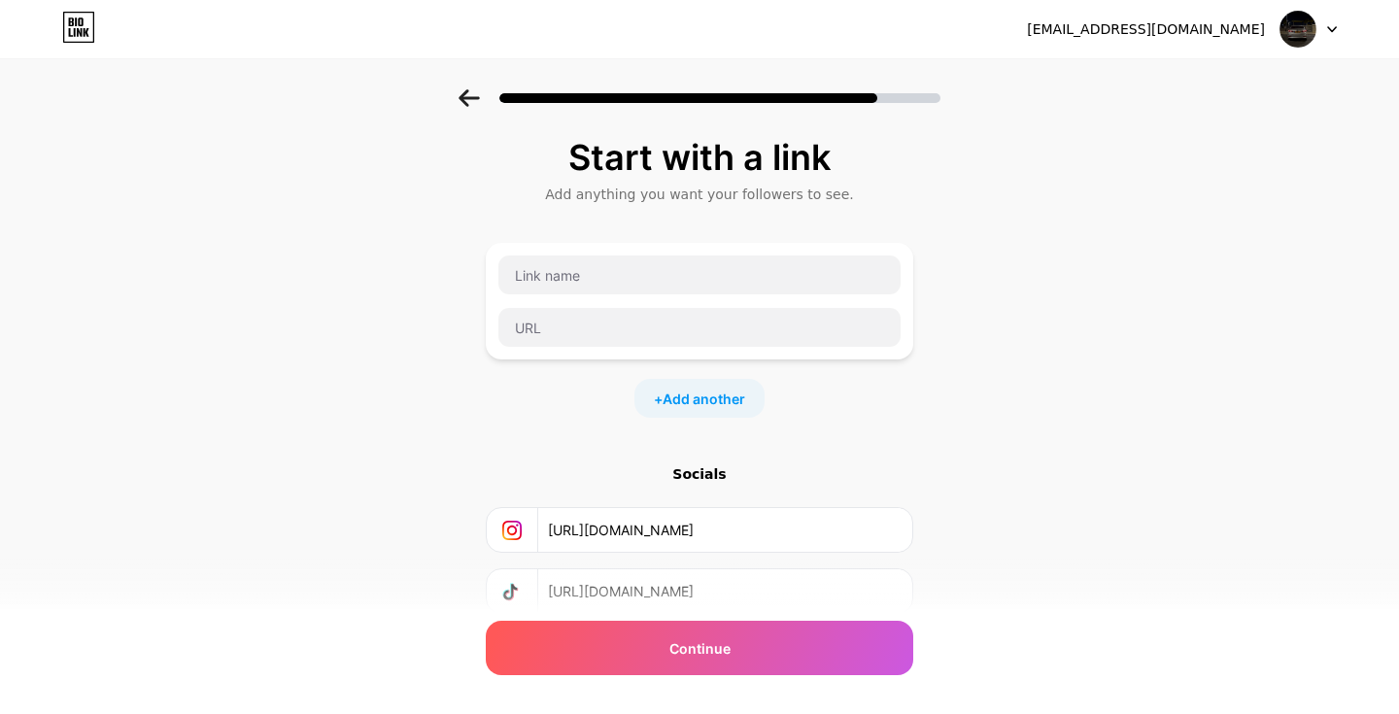
click at [848, 306] on div at bounding box center [699, 300] width 404 height 93
click at [813, 287] on input "text" at bounding box center [699, 274] width 402 height 39
type input "Google"
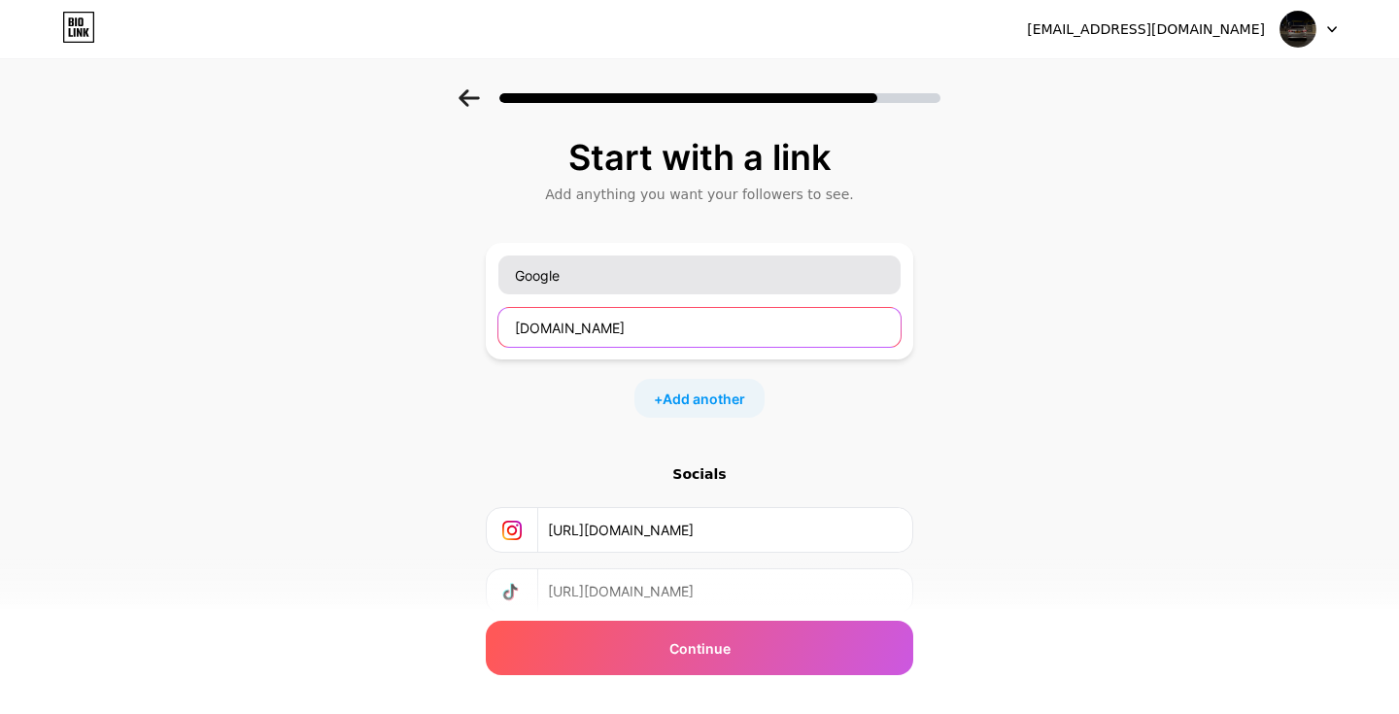
type input "[DOMAIN_NAME]"
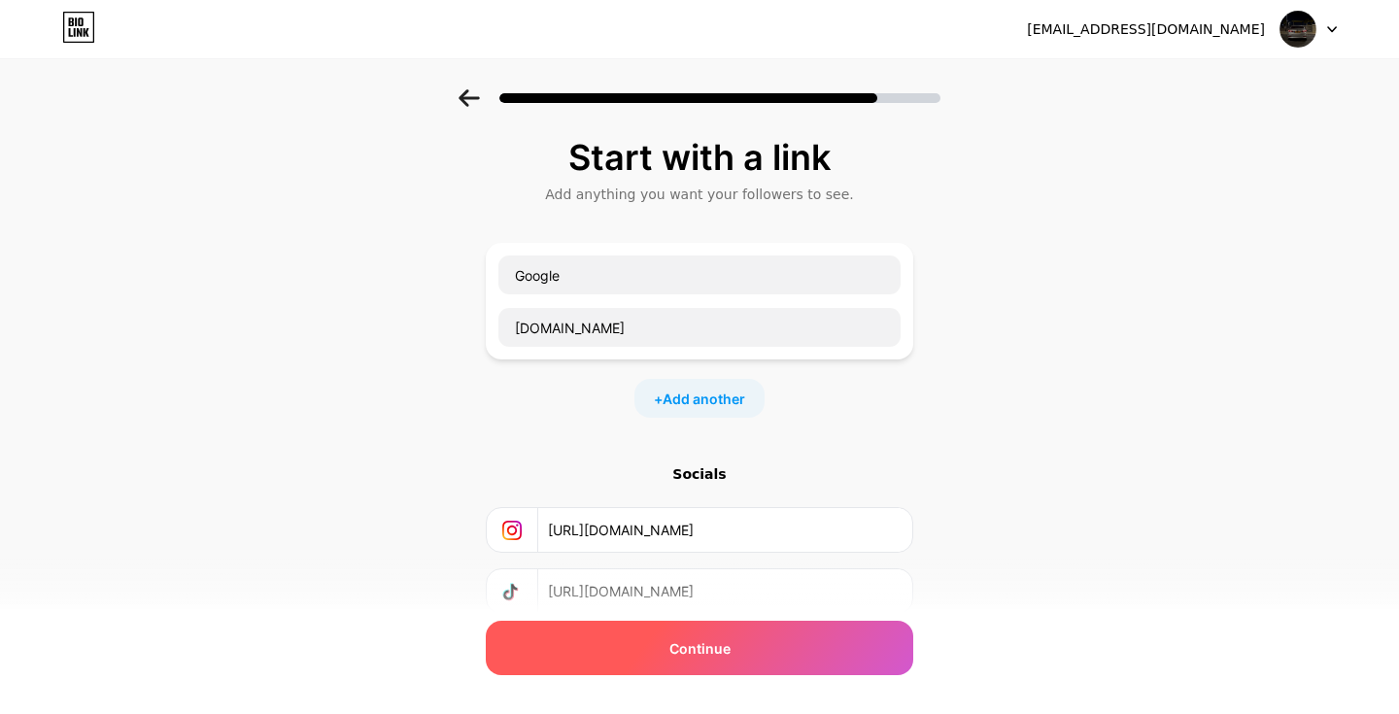
click at [732, 651] on div "Continue" at bounding box center [699, 648] width 427 height 54
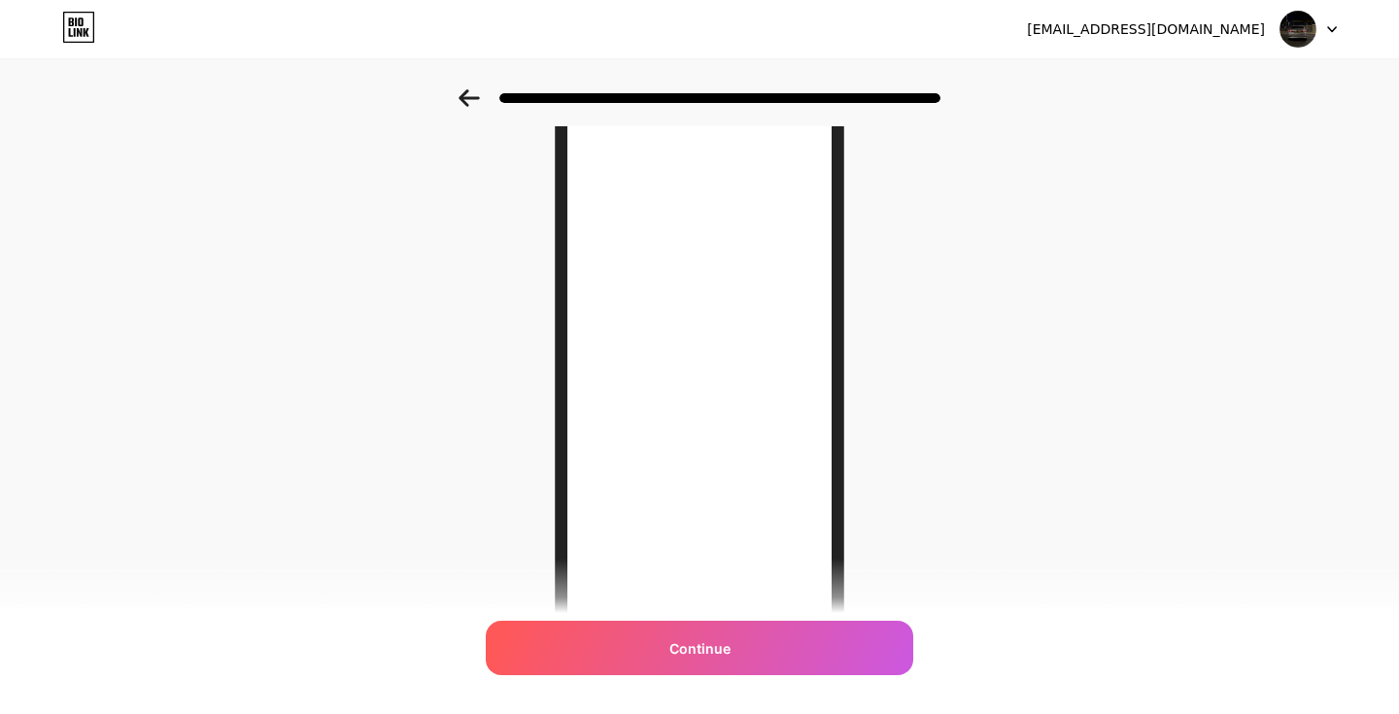
scroll to position [140, 0]
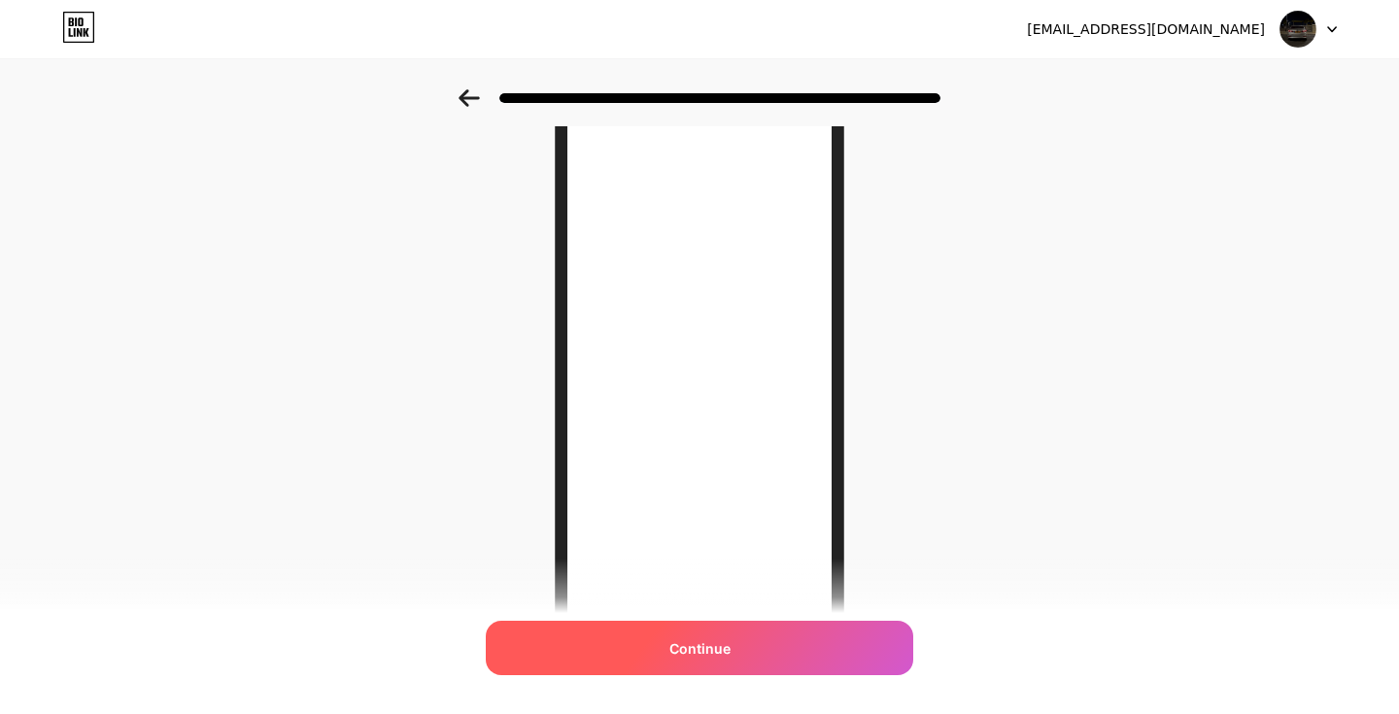
click at [698, 631] on div "Continue" at bounding box center [699, 648] width 427 height 54
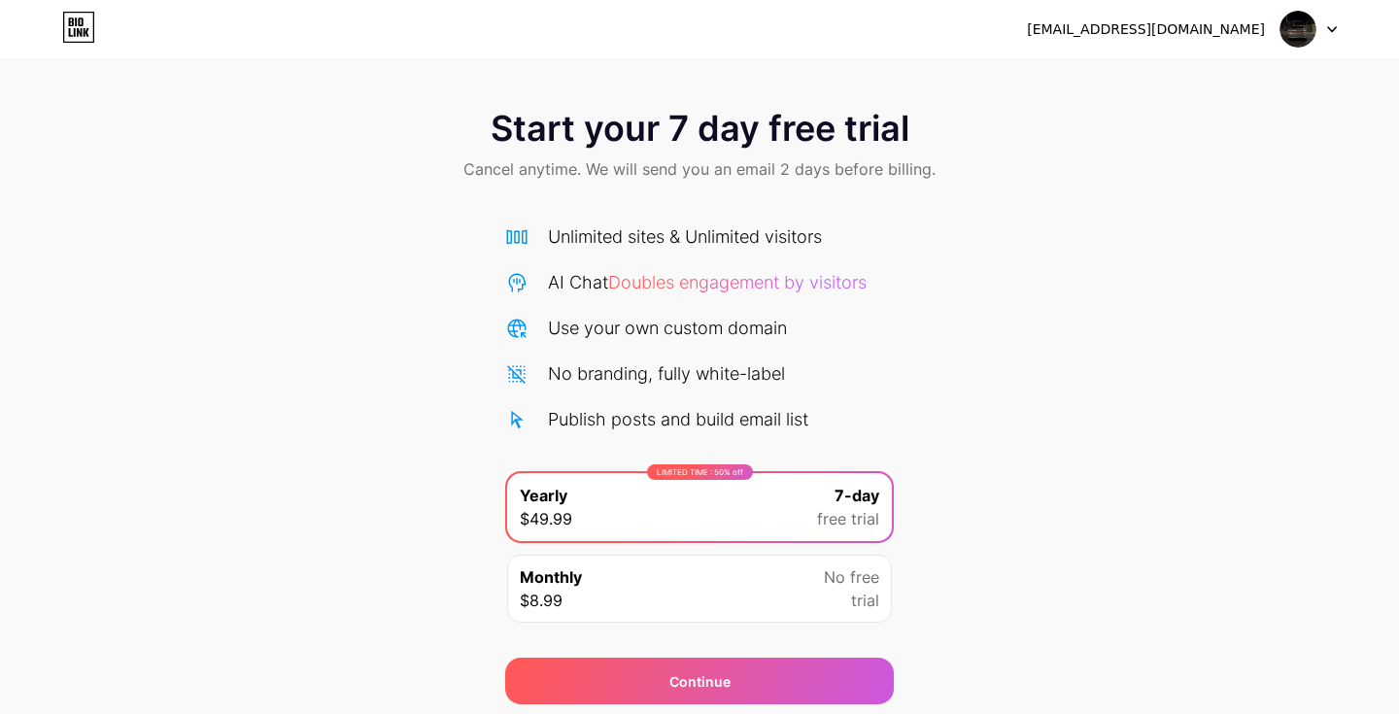
click at [663, 580] on div "Monthly $8.99 No free trial" at bounding box center [699, 589] width 385 height 68
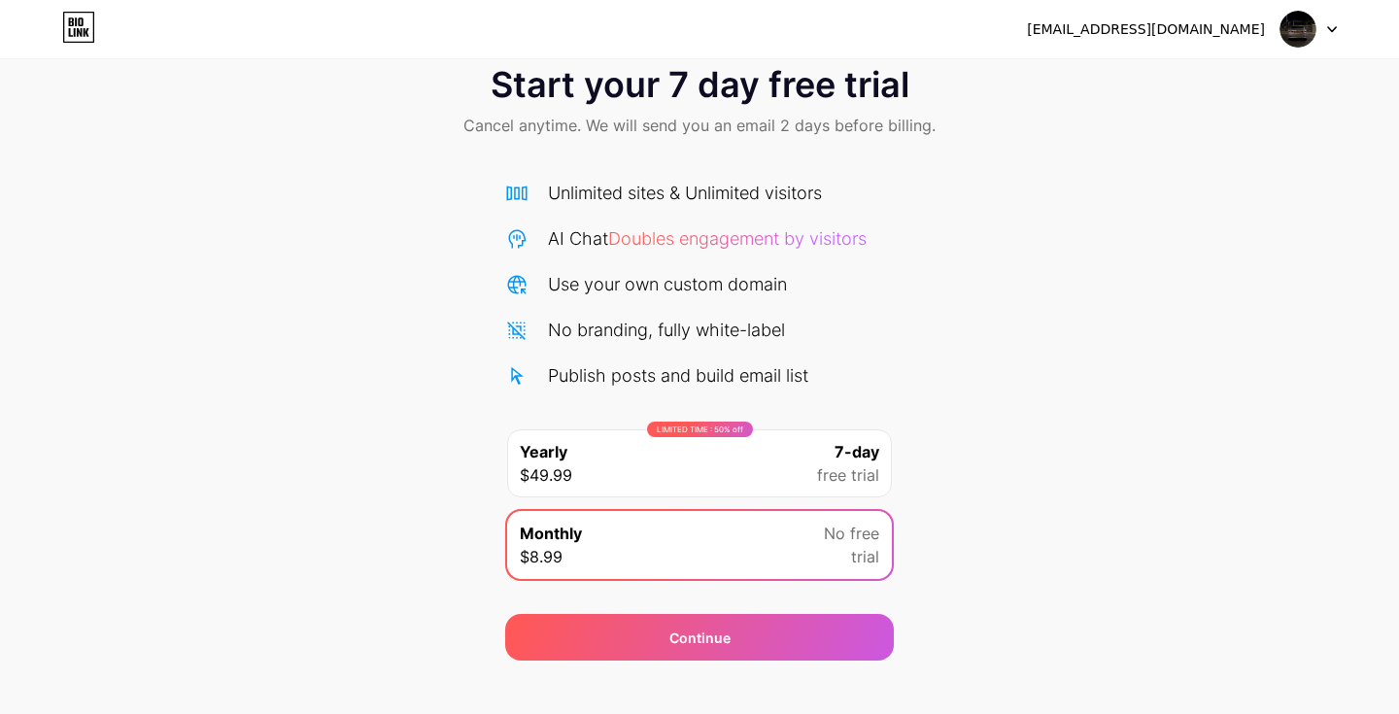
scroll to position [46, 0]
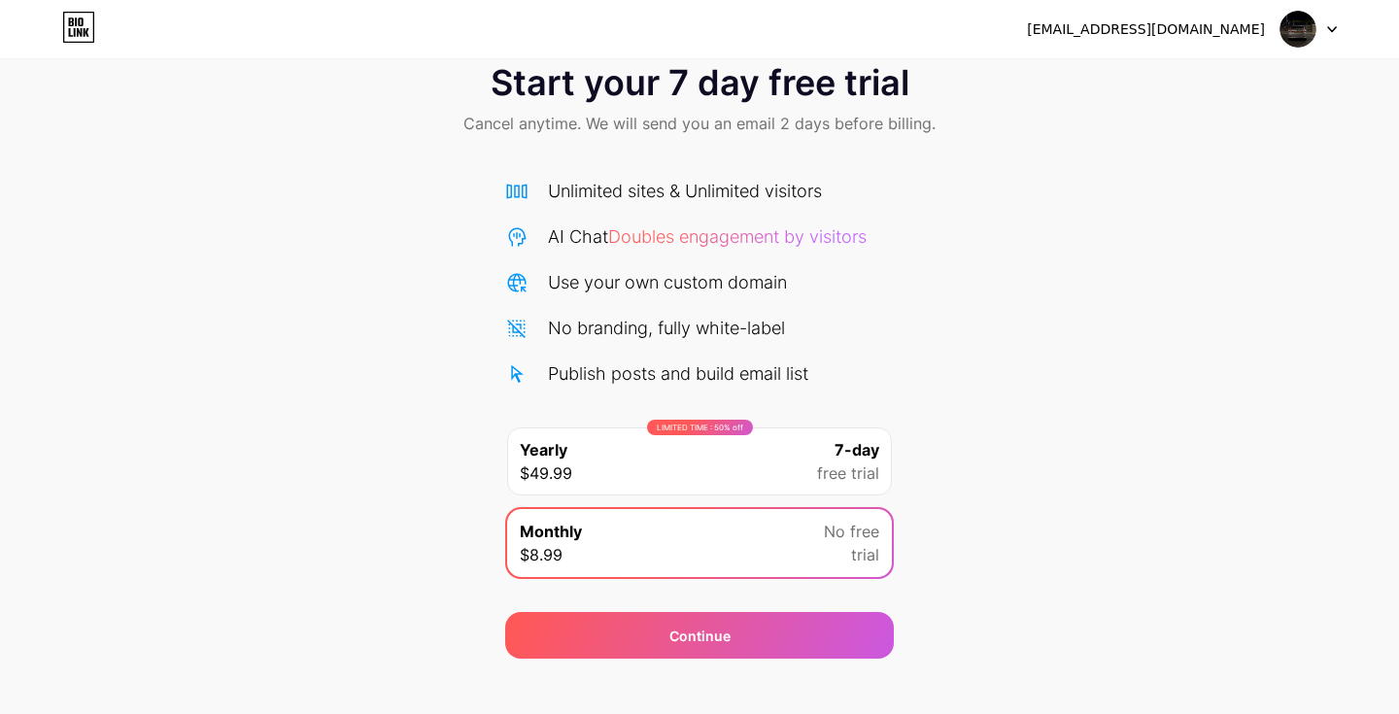
click at [865, 470] on span "free trial" at bounding box center [848, 472] width 62 height 23
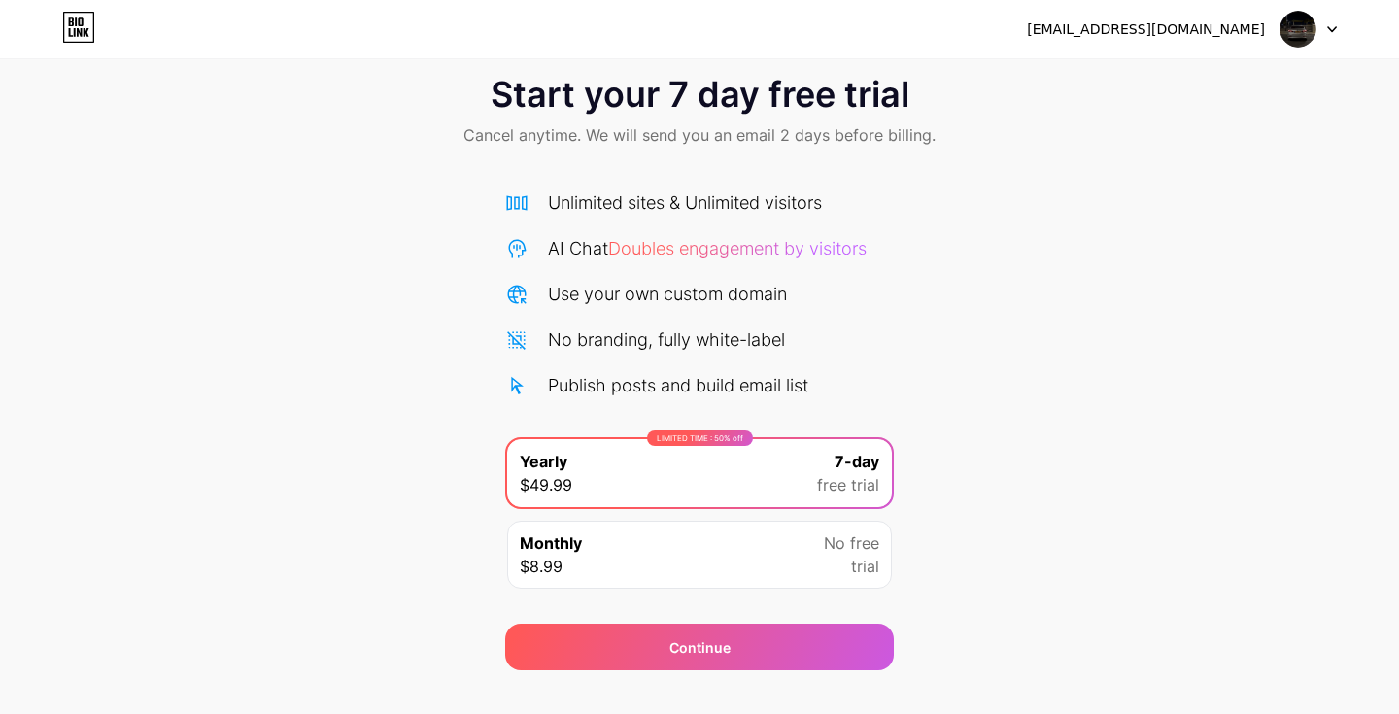
scroll to position [22, 0]
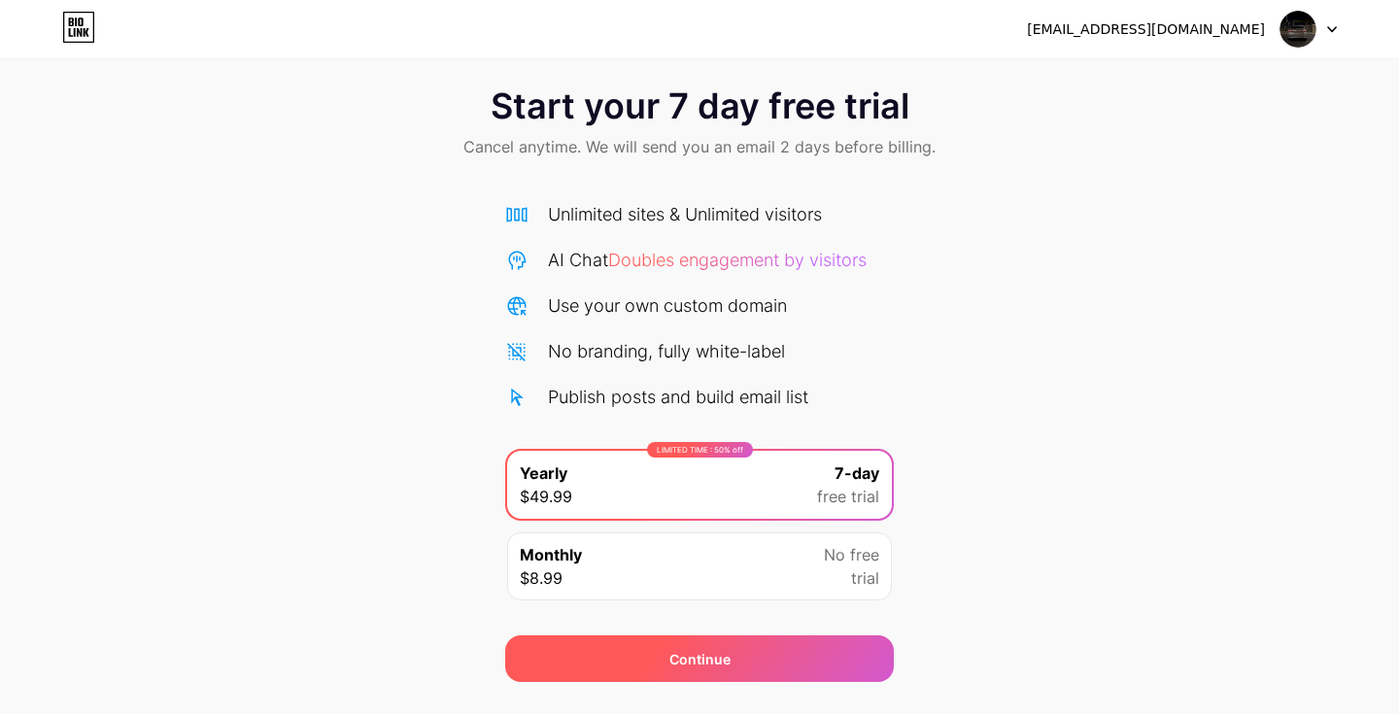
click at [766, 657] on div "Continue" at bounding box center [699, 658] width 389 height 47
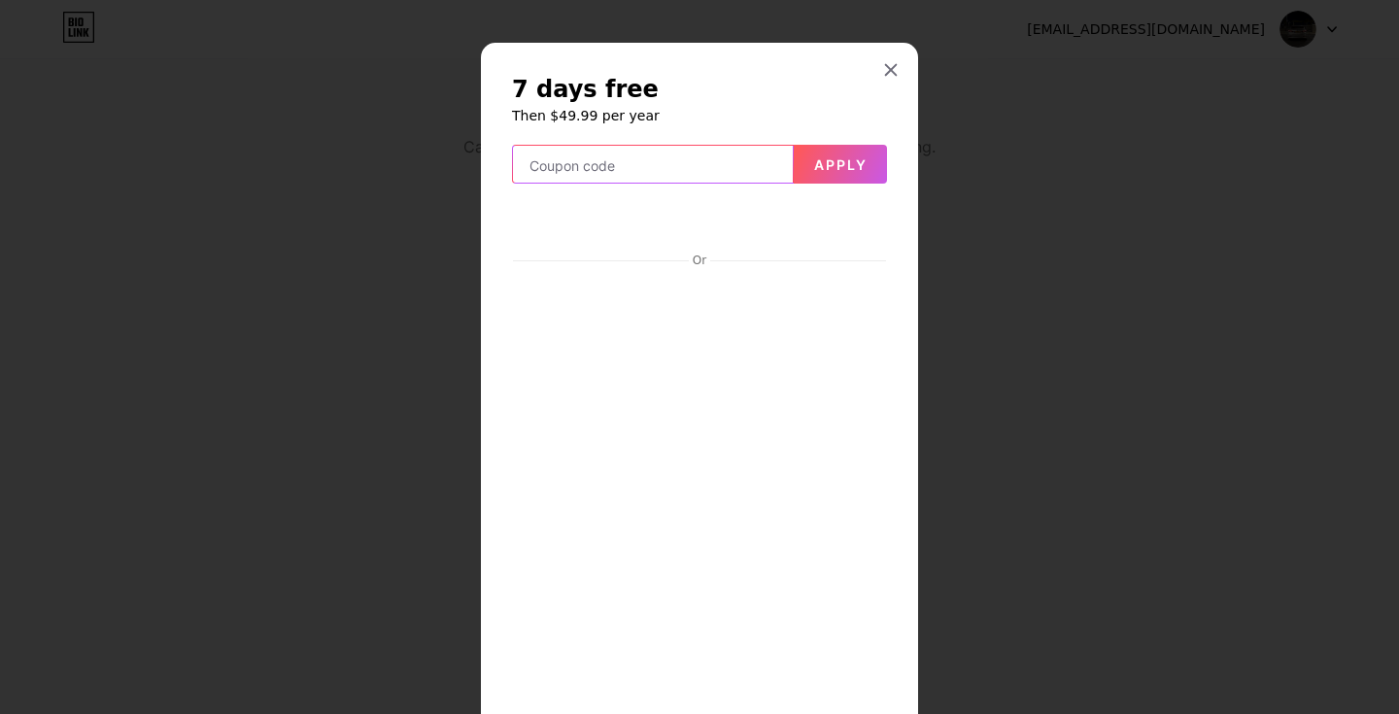
scroll to position [0, 0]
click at [880, 59] on div at bounding box center [890, 69] width 35 height 35
